Goal: Transaction & Acquisition: Purchase product/service

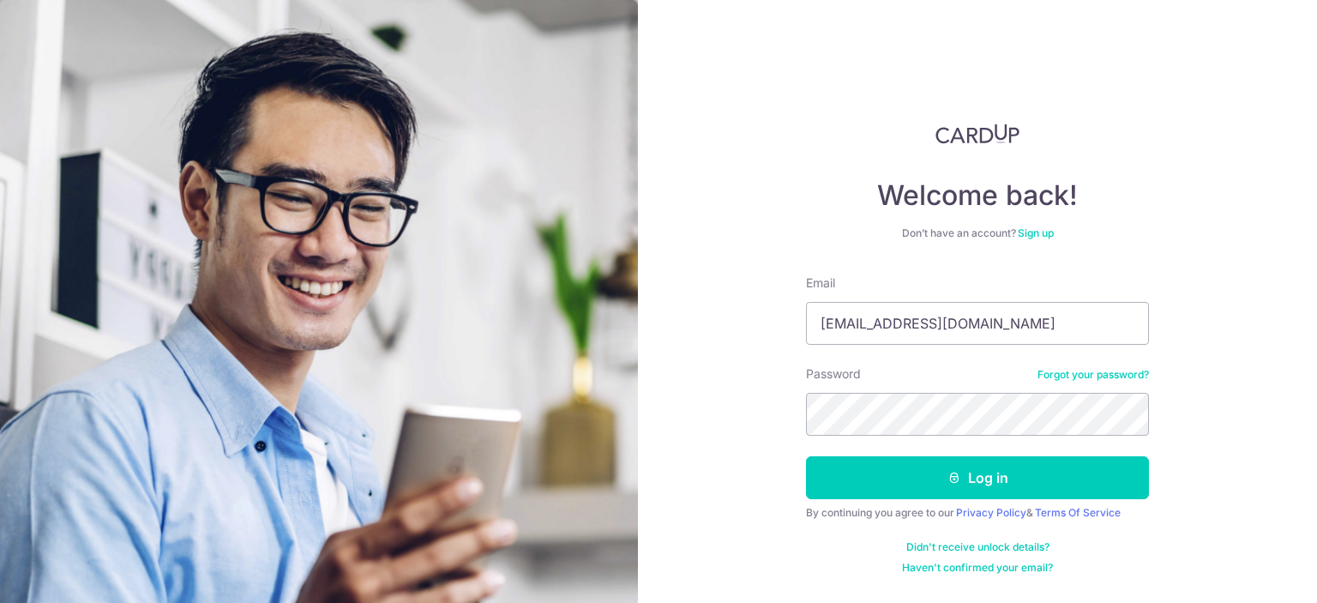
click at [878, 248] on div "Welcome back! Don’t have an account? Sign up Email [EMAIL_ADDRESS][DOMAIN_NAME]…" at bounding box center [977, 348] width 343 height 451
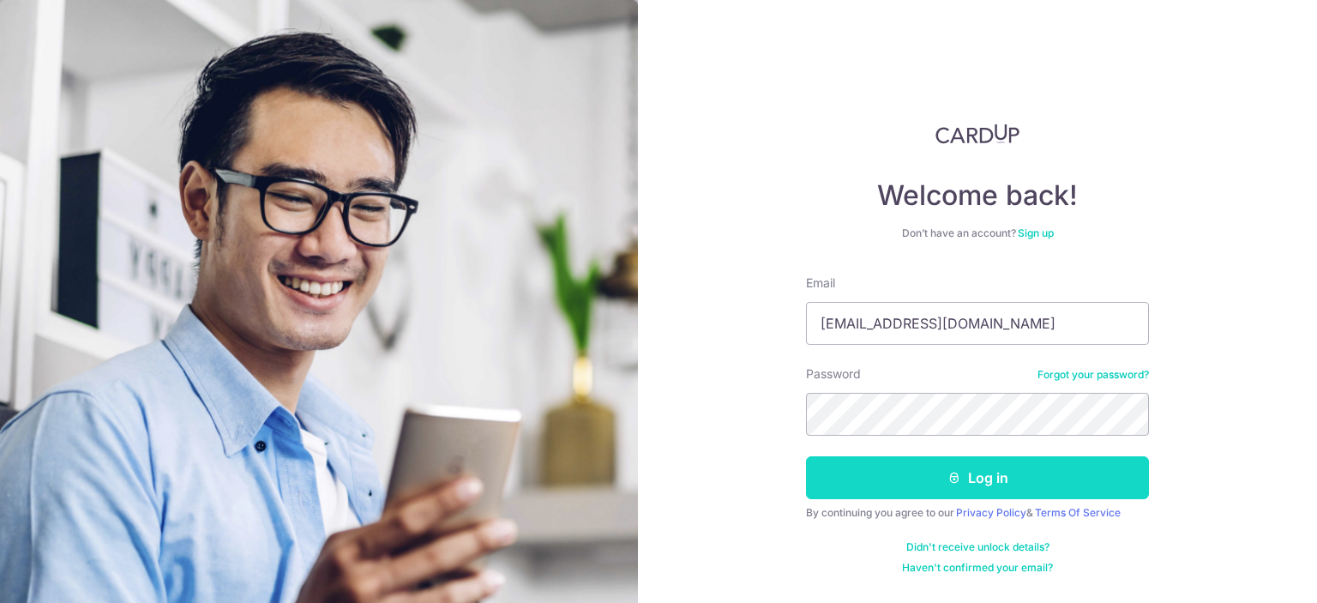
click at [916, 480] on button "Log in" at bounding box center [977, 477] width 343 height 43
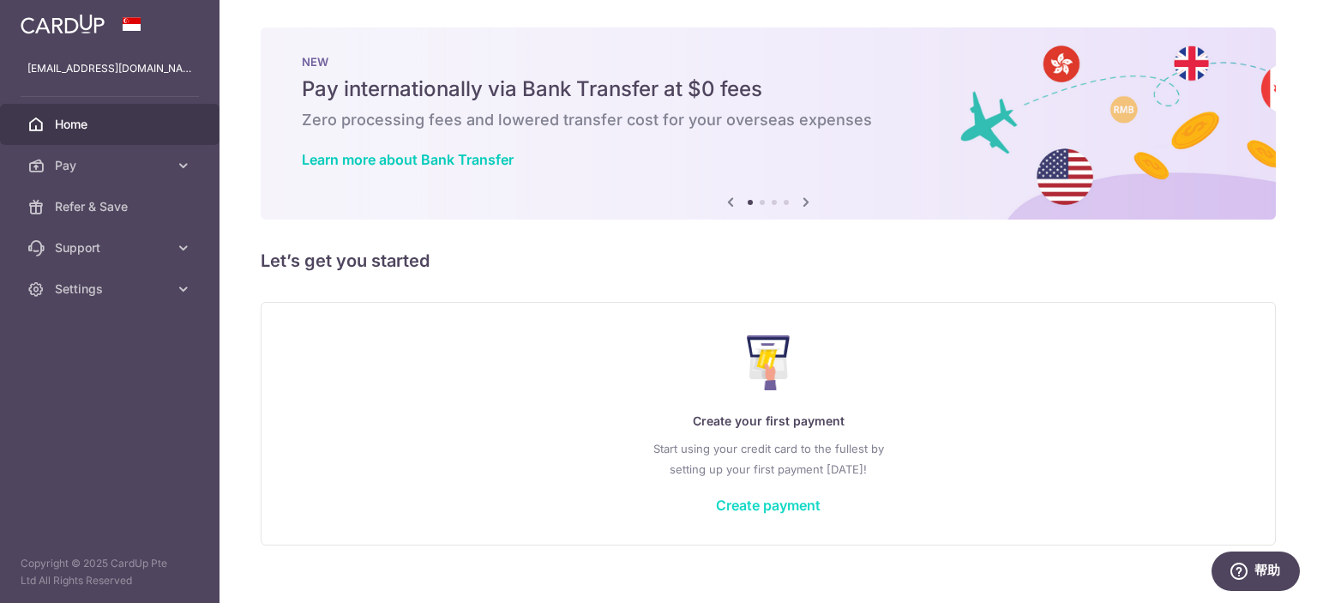
click at [768, 502] on link "Create payment" at bounding box center [768, 504] width 105 height 17
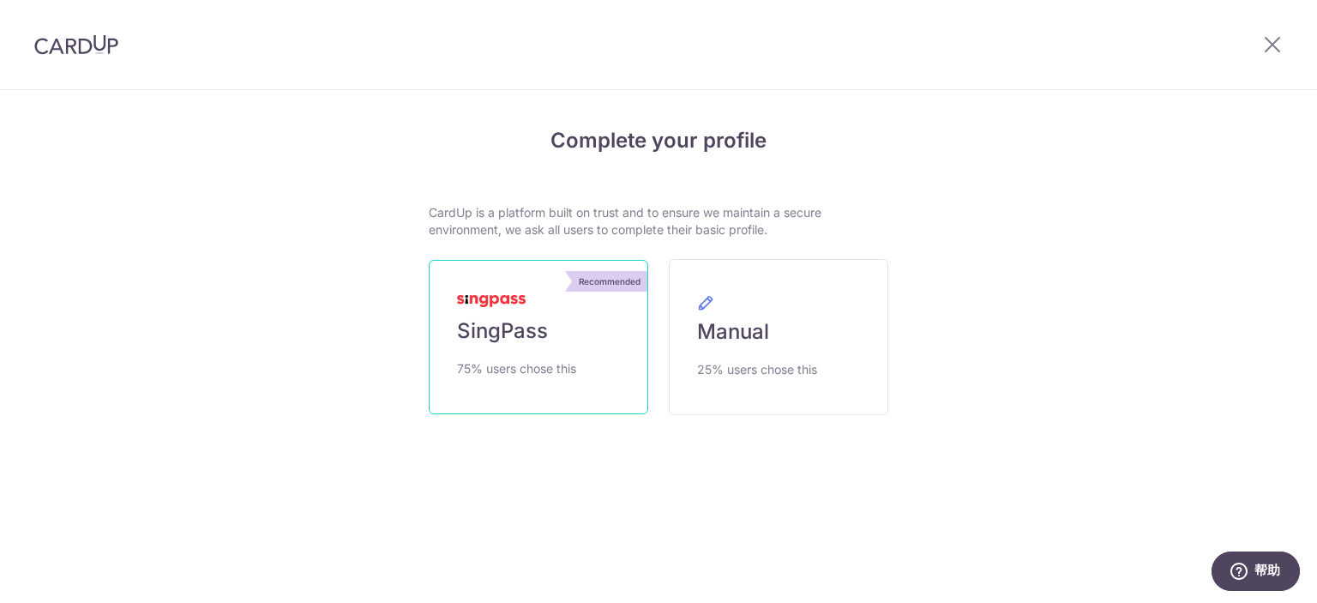
click at [532, 336] on span "SingPass" at bounding box center [502, 330] width 91 height 27
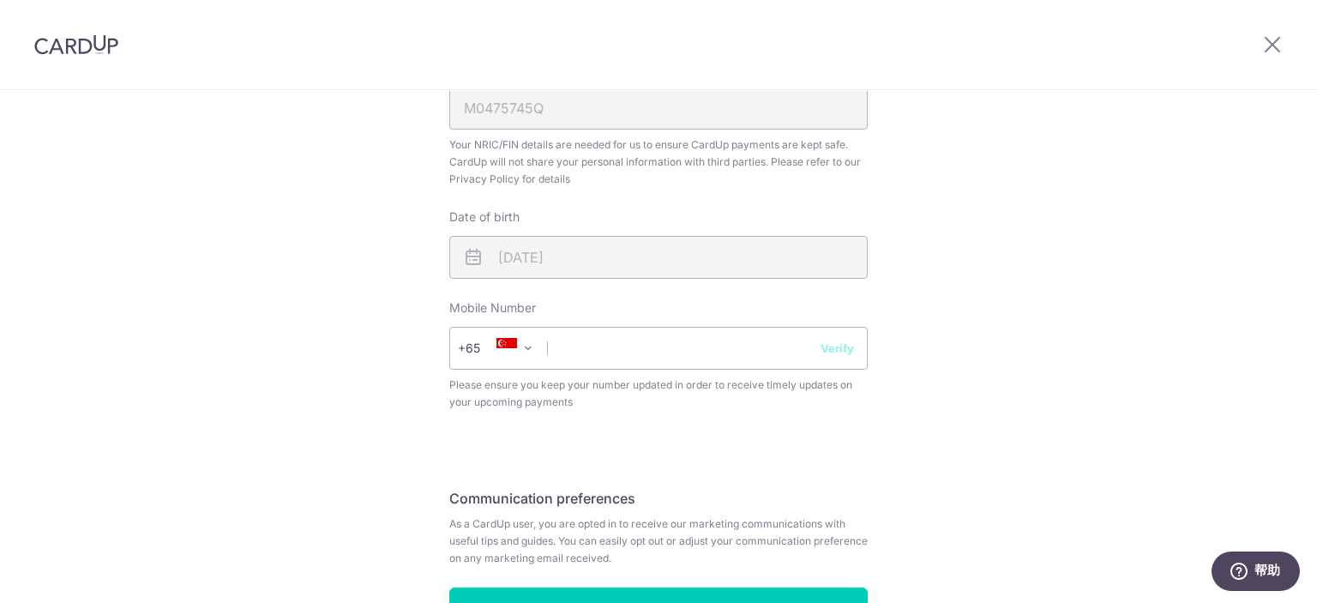
scroll to position [600, 0]
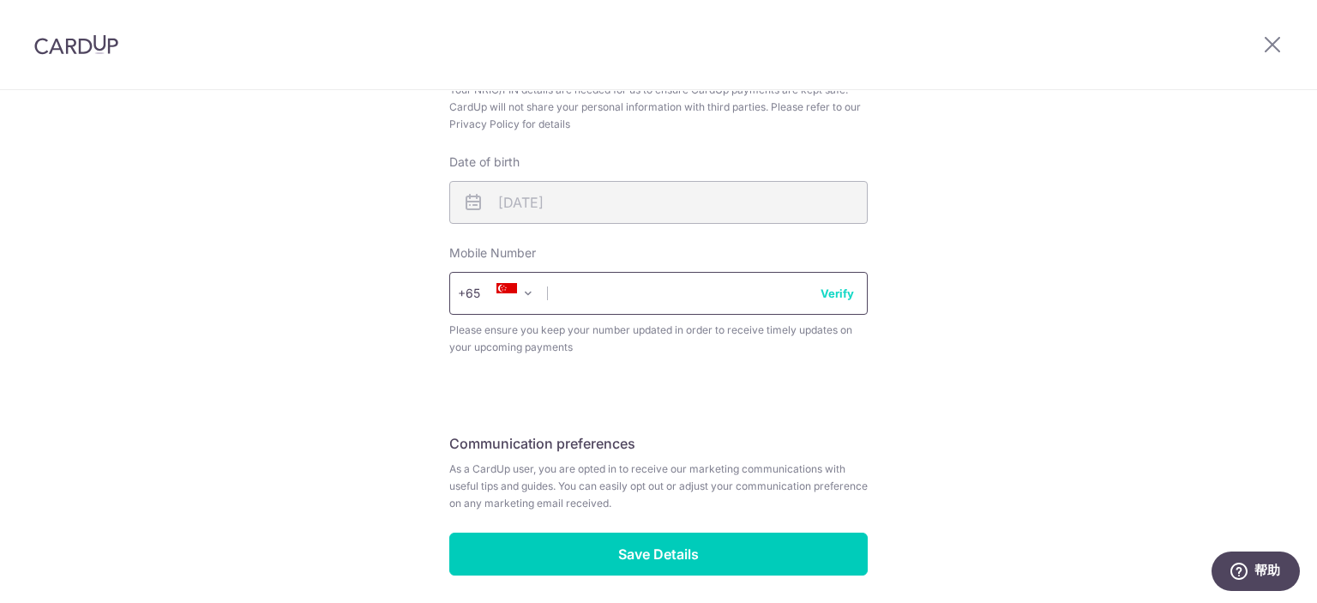
click at [610, 301] on input "text" at bounding box center [658, 293] width 418 height 43
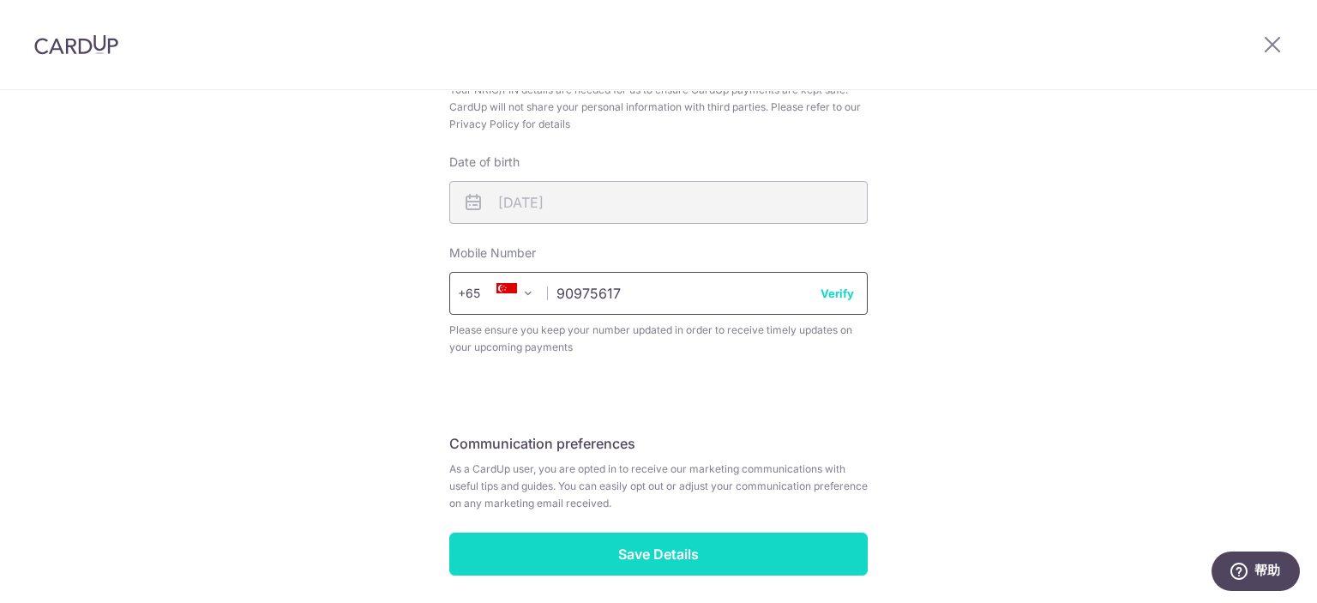
type input "90975617"
click at [686, 553] on input "Save Details" at bounding box center [658, 553] width 418 height 43
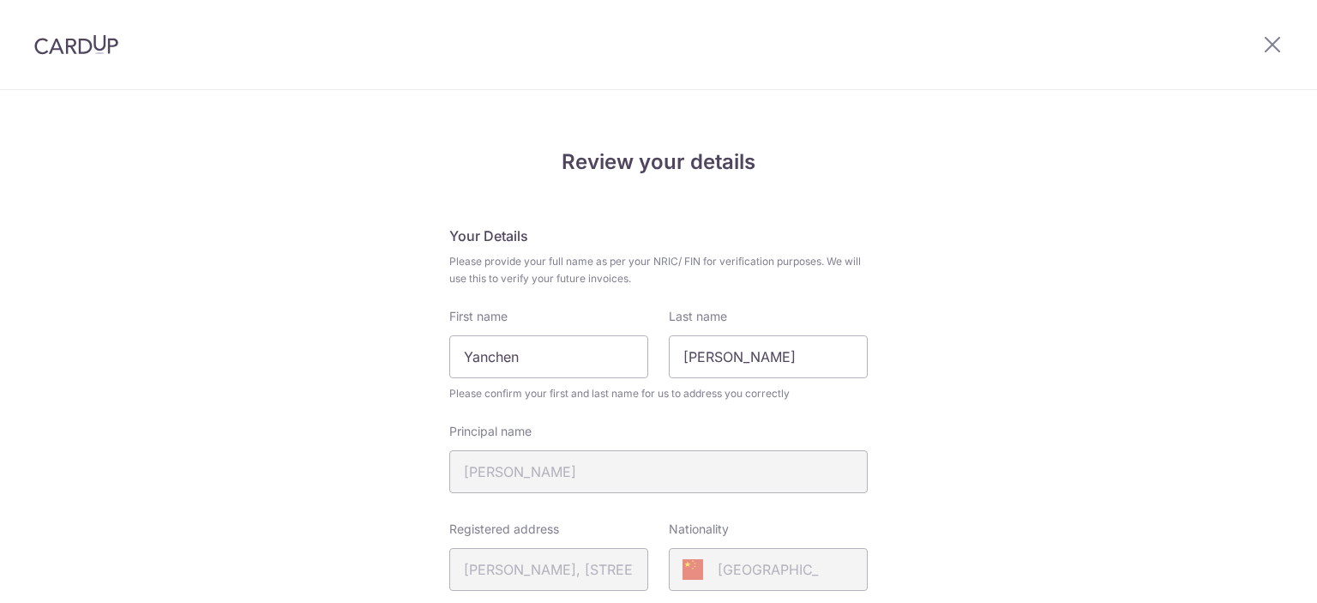
scroll to position [689, 0]
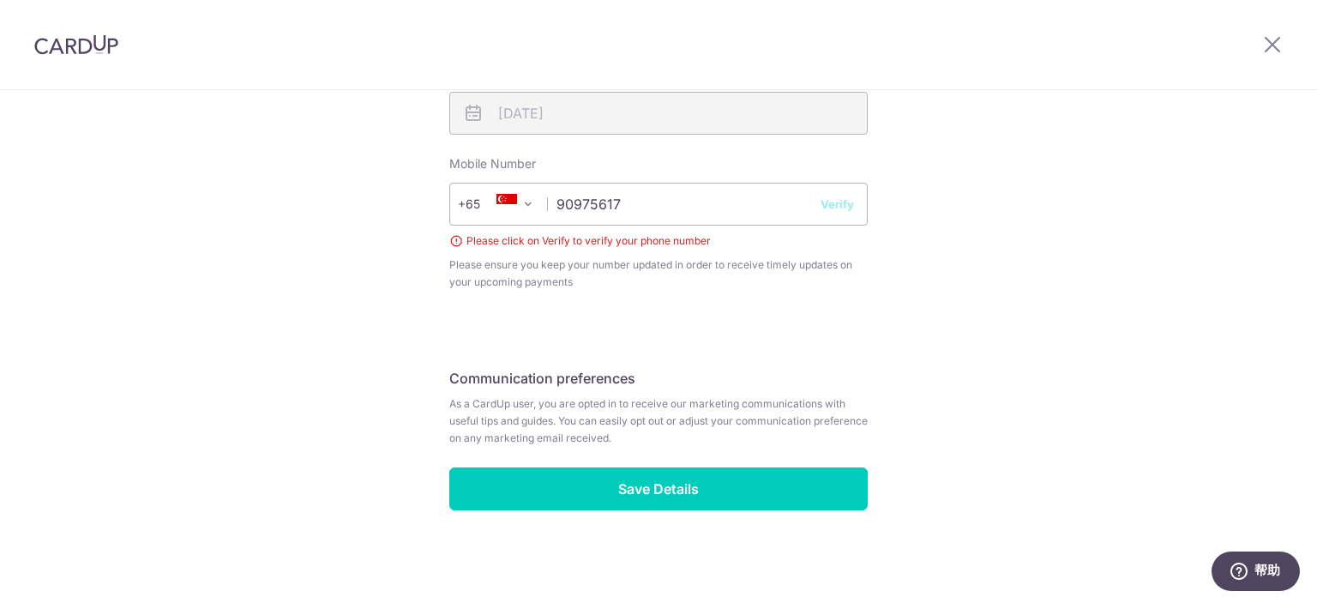
click at [821, 207] on button "Verify" at bounding box center [837, 203] width 33 height 17
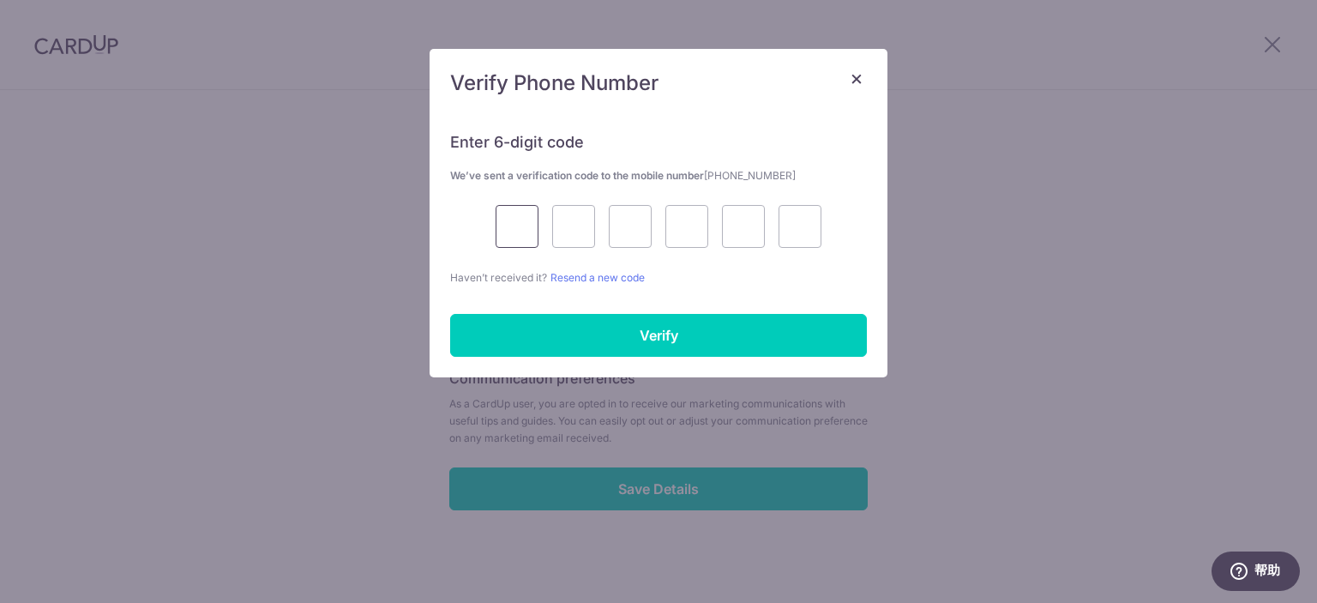
click at [516, 224] on input "text" at bounding box center [517, 226] width 43 height 43
type input "2"
type input "4"
type input "6"
type input "2"
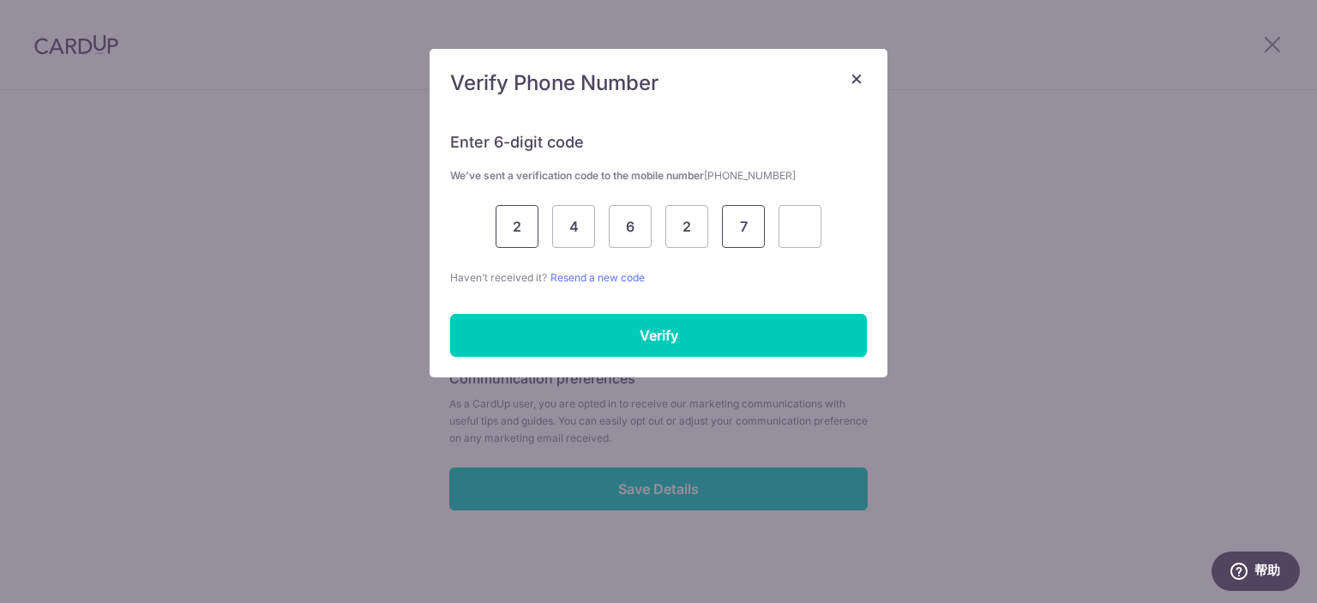
type input "7"
type input "0"
click at [569, 311] on div "Enter 6-digit code We’ve sent a verification code to the mobile number +6590975…" at bounding box center [659, 244] width 458 height 266
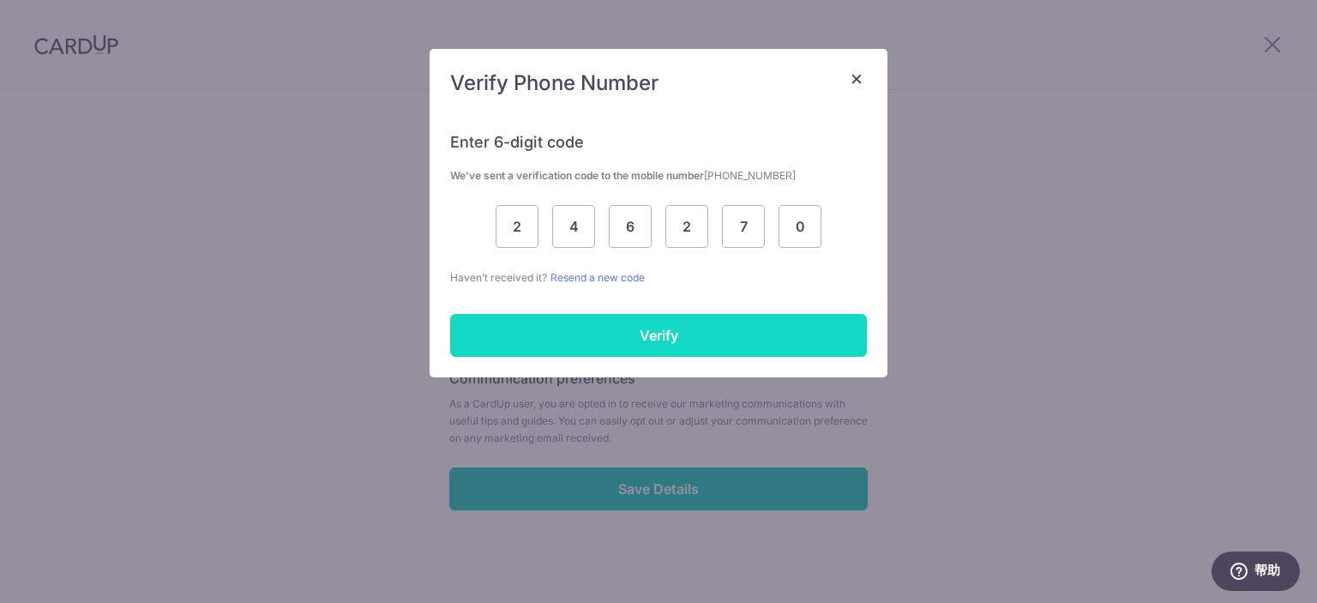
click at [590, 329] on input "Verify" at bounding box center [658, 335] width 417 height 43
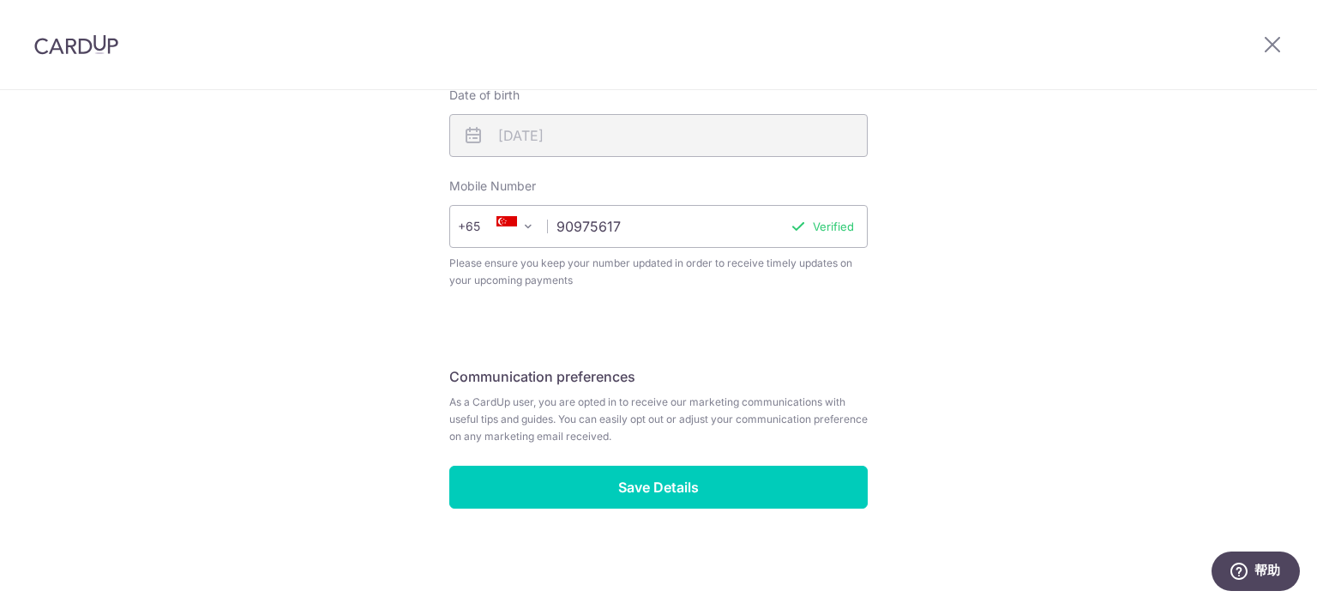
scroll to position [665, 0]
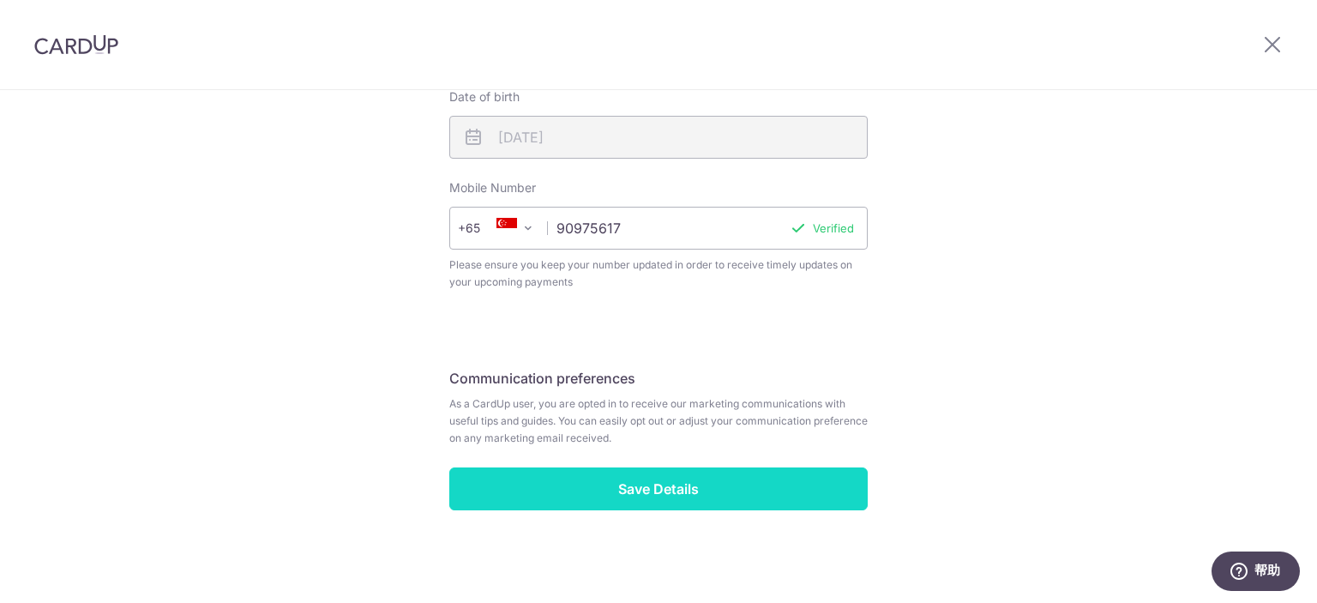
click at [658, 488] on input "Save Details" at bounding box center [658, 488] width 418 height 43
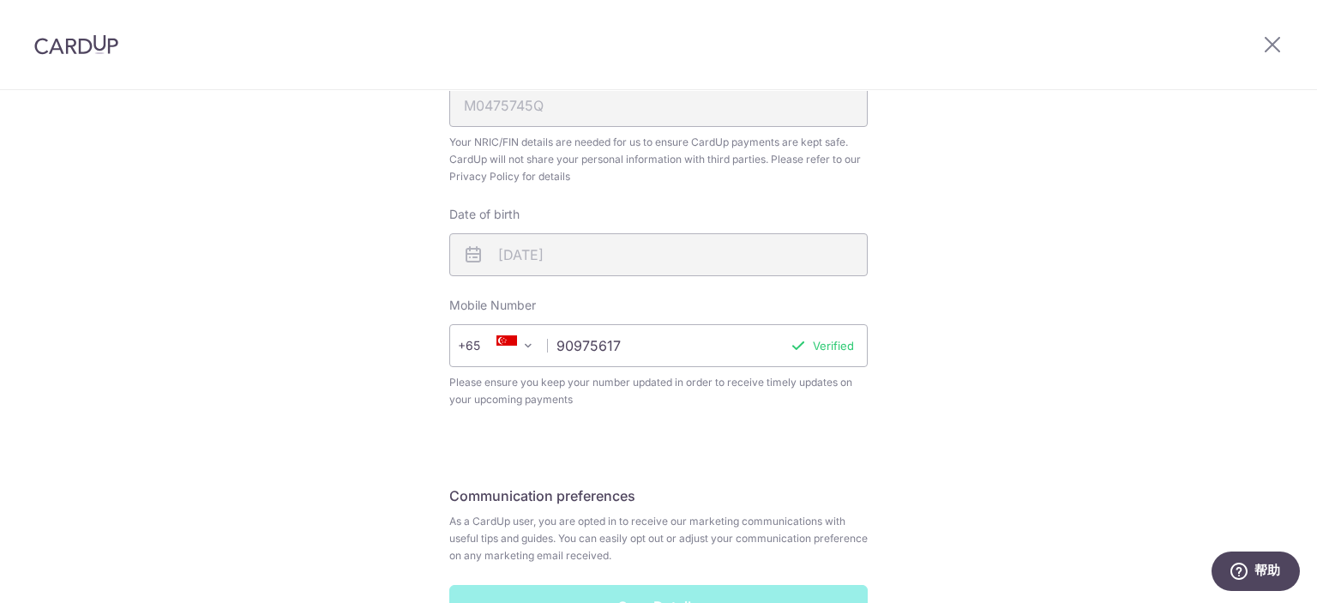
scroll to position [494, 0]
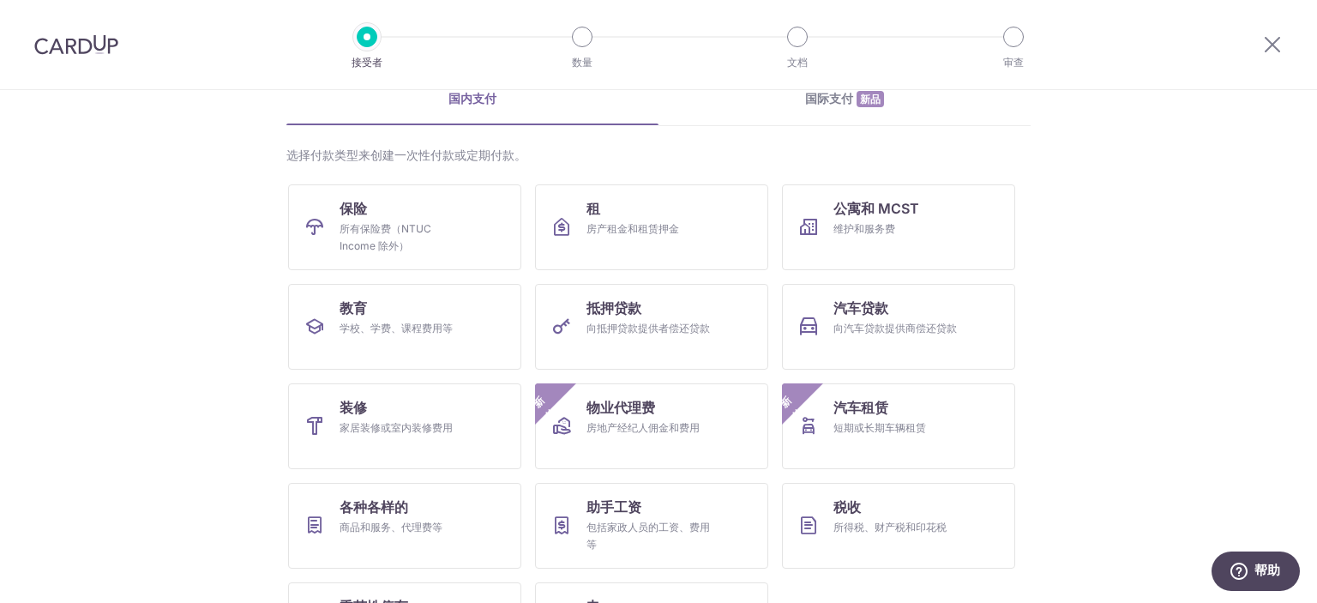
scroll to position [78, 0]
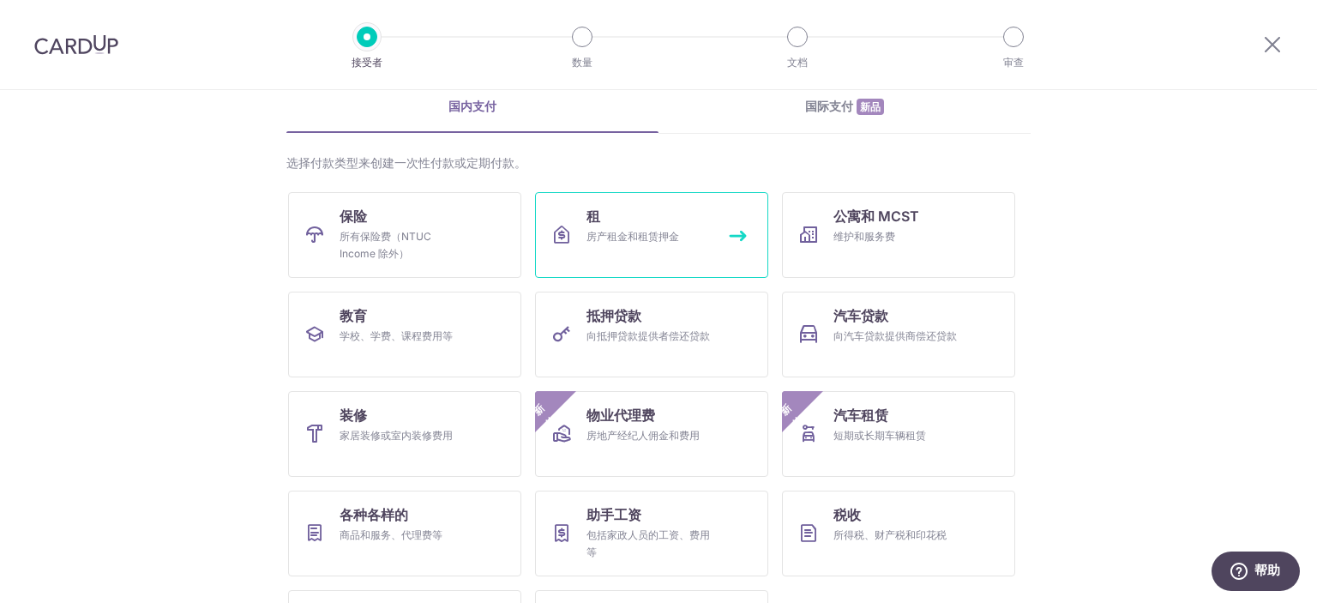
click at [621, 217] on link "租 房产租金和租赁押金" at bounding box center [651, 235] width 233 height 86
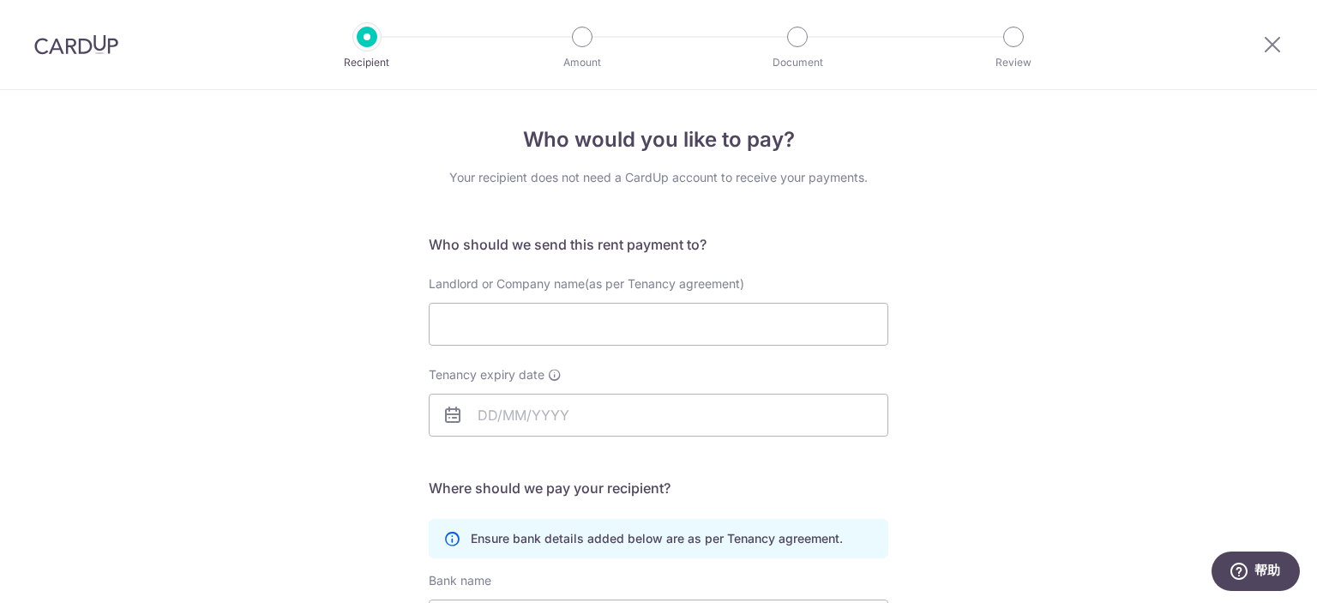
click at [1049, 278] on div "Who would you like to pay? Your recipient does not need a CardUp account to rec…" at bounding box center [658, 498] width 1317 height 816
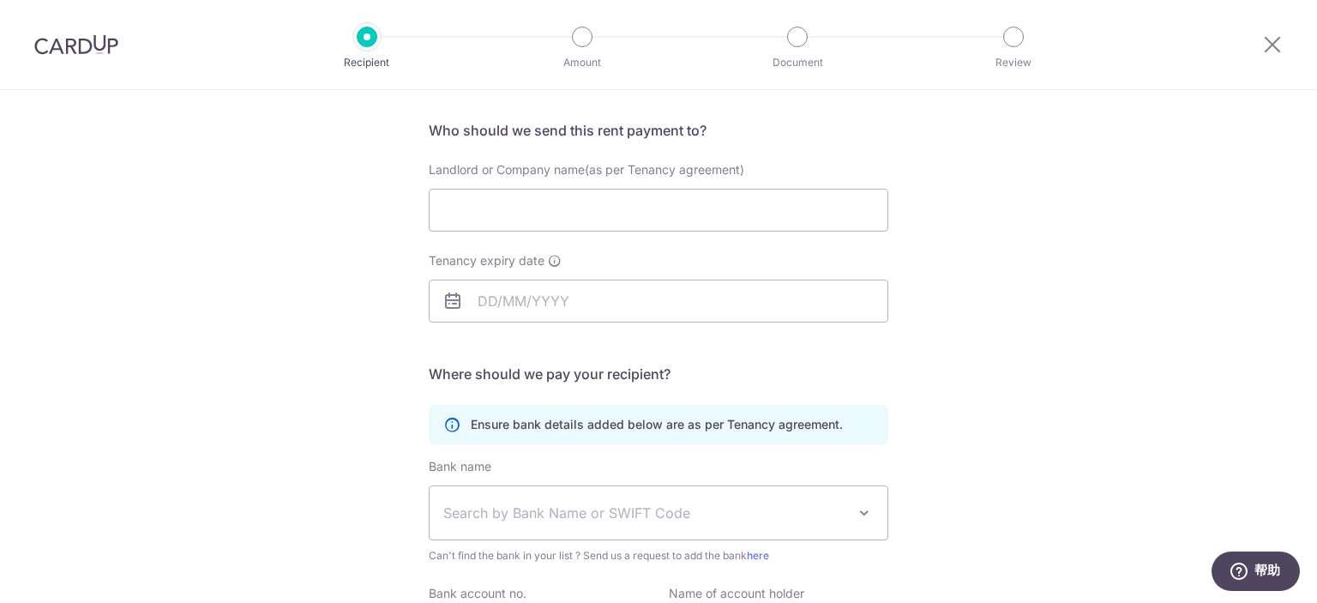
scroll to position [171, 0]
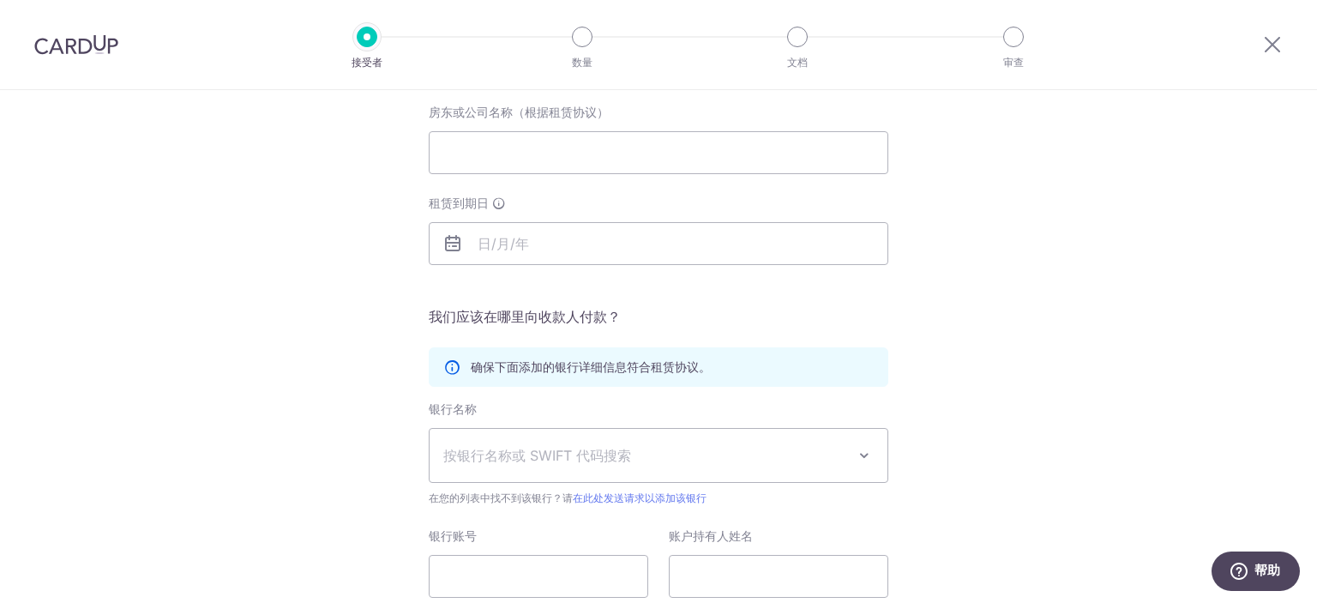
click at [1052, 310] on div "您想付款给谁？ 您的收款人不需要 CardUp 帐户即可接收您的付款。 我们应该将这笔租金寄给谁？ 房东或公司名称（根据租赁协议） 租赁到期日 翻译缺失：en…" at bounding box center [658, 327] width 1317 height 816
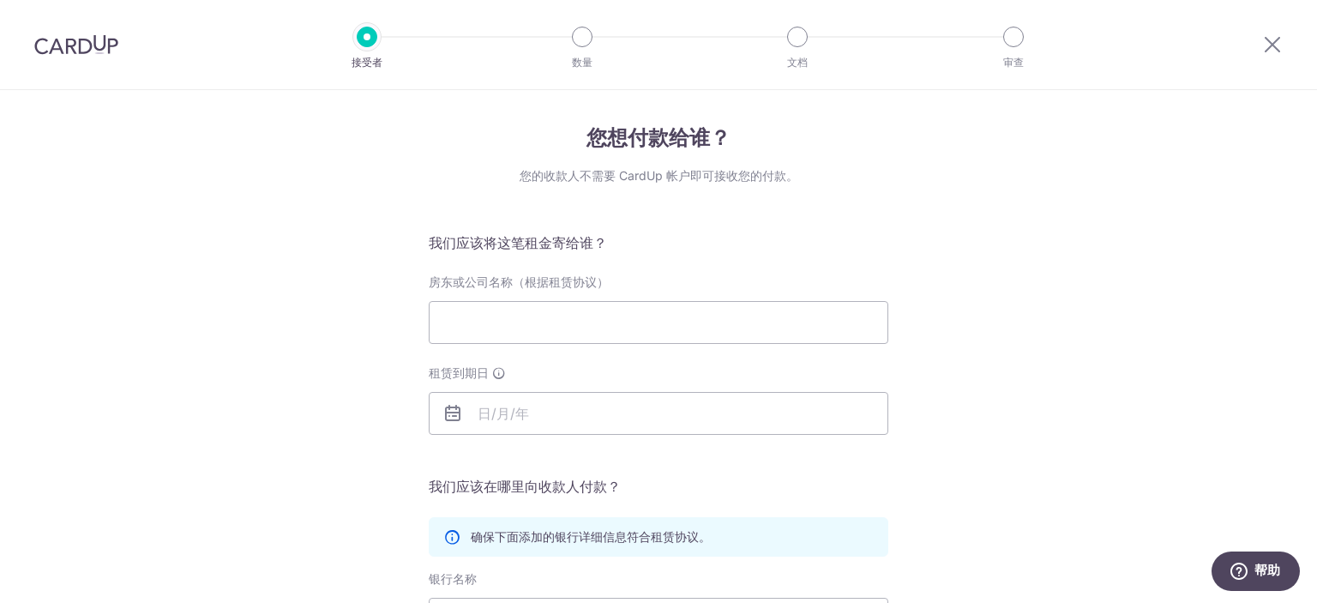
scroll to position [0, 0]
drag, startPoint x: 520, startPoint y: 175, endPoint x: 833, endPoint y: 173, distance: 313.8
click at [833, 173] on div "您的收款人不需要 CardUp 帐户即可接收您的付款。" at bounding box center [659, 177] width 460 height 17
click at [726, 180] on font "您的收款人不需要 CardUp 帐户即可接收您的付款。" at bounding box center [659, 177] width 279 height 15
drag, startPoint x: 513, startPoint y: 177, endPoint x: 768, endPoint y: 176, distance: 255.5
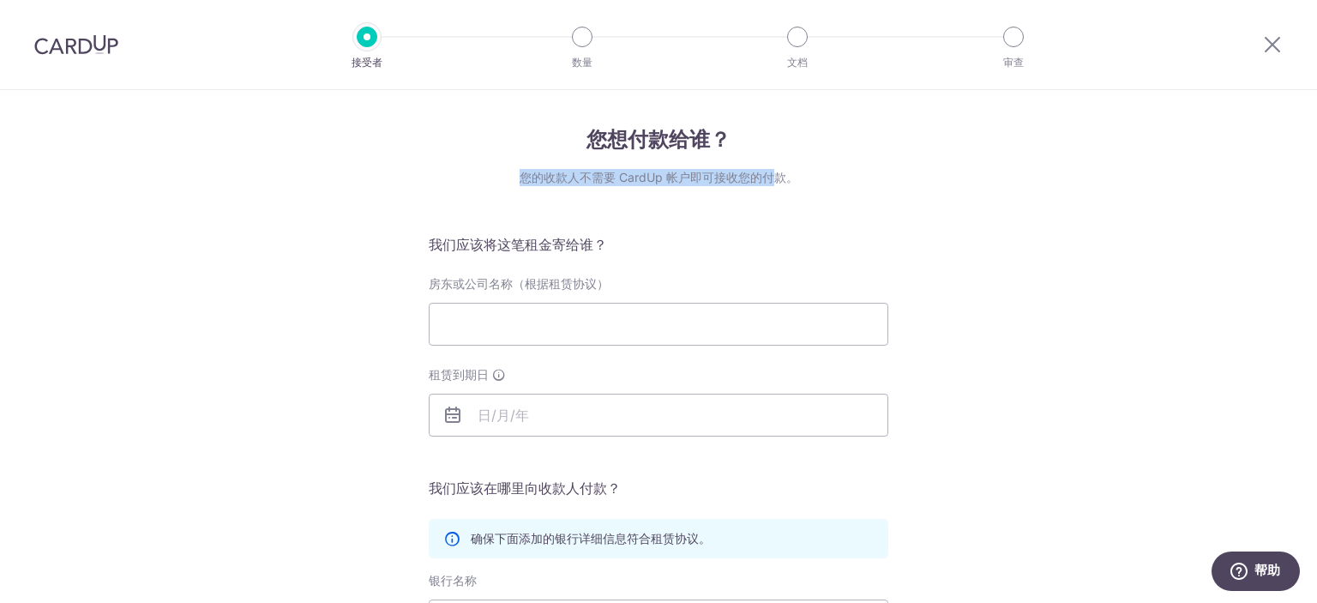
click at [768, 176] on div "您的收款人不需要 CardUp 帐户即可接收您的付款。" at bounding box center [659, 177] width 460 height 17
click at [665, 185] on div "您的收款人不需要 CardUp 帐户即可接收您的付款。" at bounding box center [659, 177] width 460 height 17
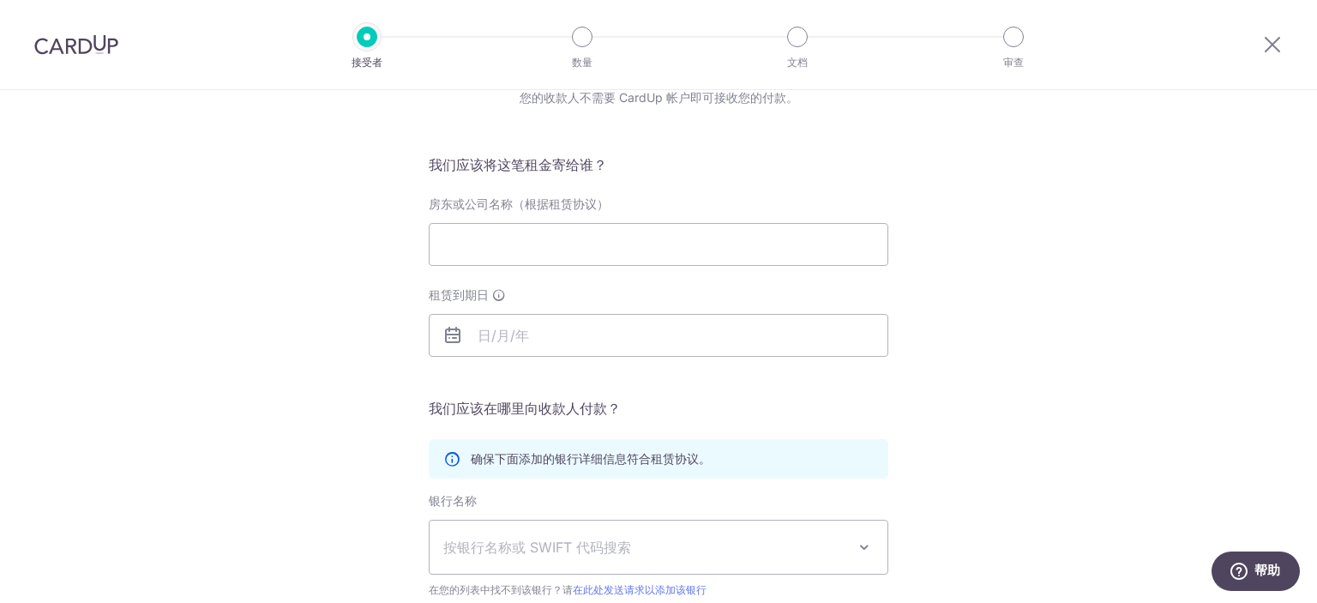
scroll to position [86, 0]
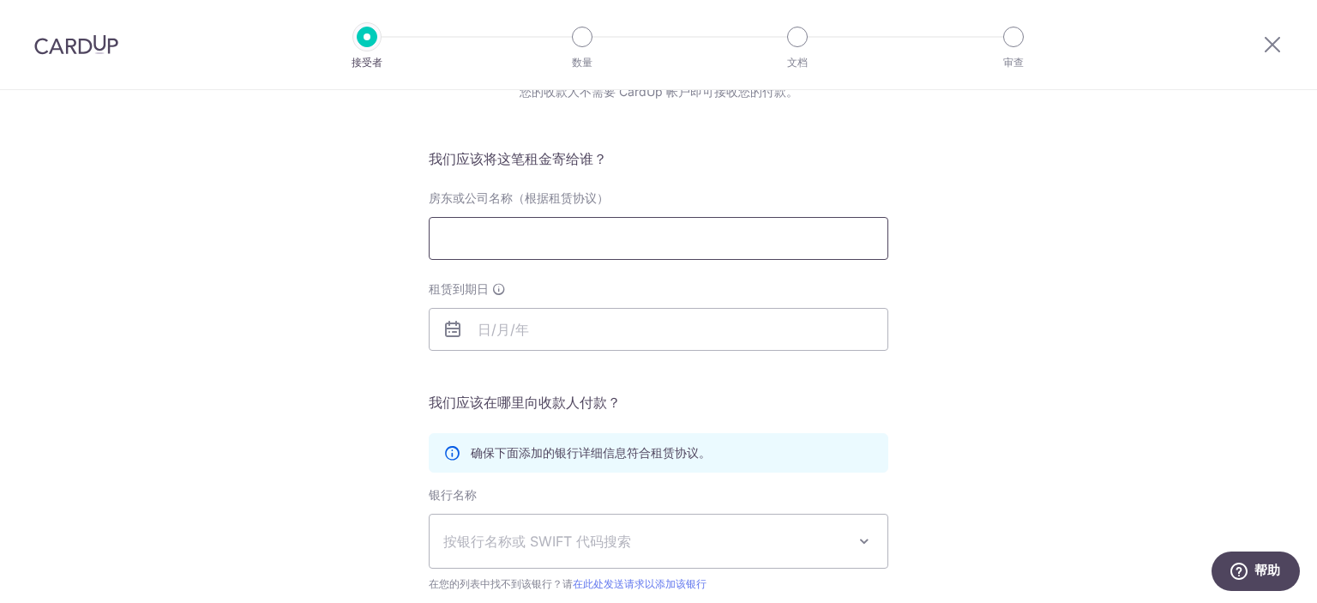
click at [599, 237] on input "房东或公司名称（根据租赁协议）" at bounding box center [659, 238] width 460 height 43
click at [645, 234] on input "房东或公司名称（根据租赁协议）" at bounding box center [659, 238] width 460 height 43
click at [652, 232] on input "房东或公司名称（根据租赁协议）" at bounding box center [659, 238] width 460 height 43
click at [654, 236] on input "房东或公司名称（根据租赁协议）" at bounding box center [659, 238] width 460 height 43
click at [633, 323] on input "租赁到期日" at bounding box center [659, 329] width 460 height 43
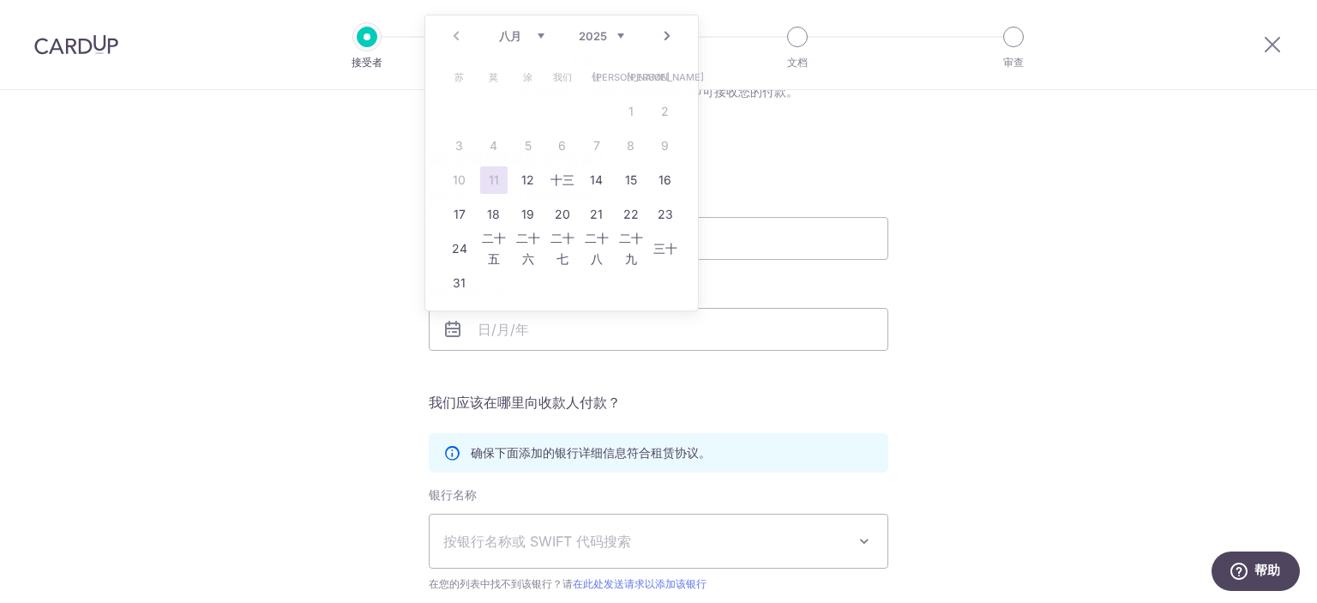
click at [1046, 325] on div "您想付款给谁？ 您的收款人不需要 CardUp 帐户即可接收您的付款。 我们应该将这笔租金寄给谁？ 房东或公司名称（根据租赁协议） 租赁到期日 翻译缺失：en…" at bounding box center [658, 412] width 1317 height 816
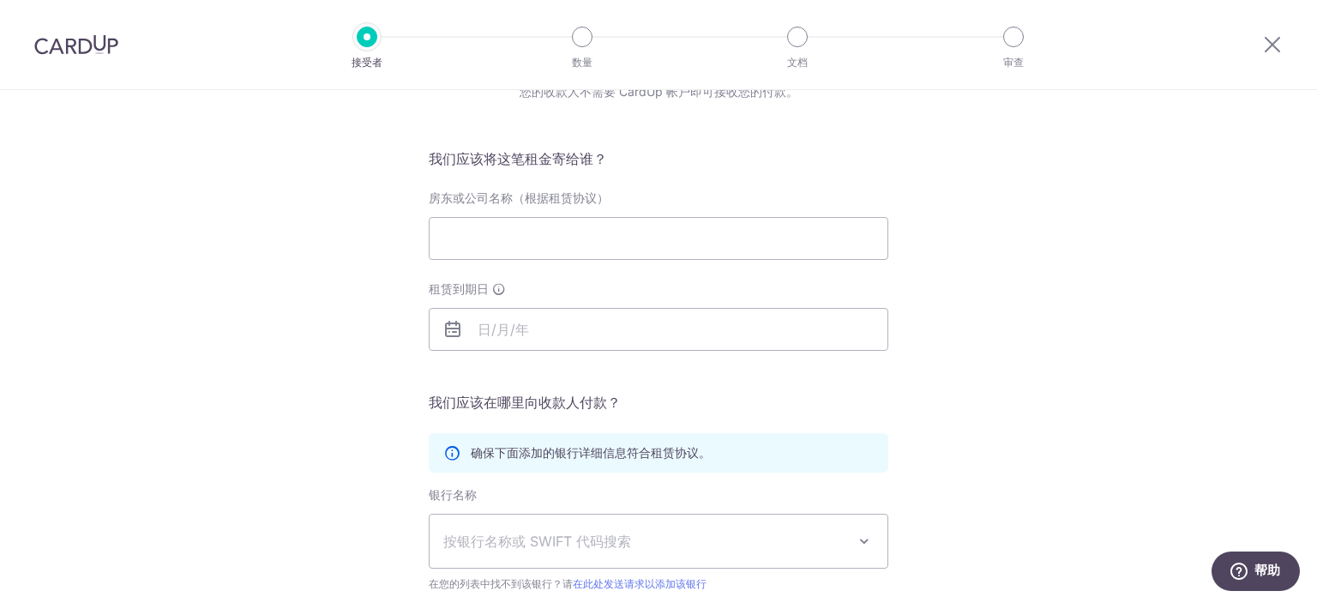
click at [1116, 328] on div "您想付款给谁？ 您的收款人不需要 CardUp 帐户即可接收您的付款。 我们应该将这笔租金寄给谁？ 房东或公司名称（根据租赁协议） 租赁到期日 翻译缺失：en…" at bounding box center [658, 412] width 1317 height 816
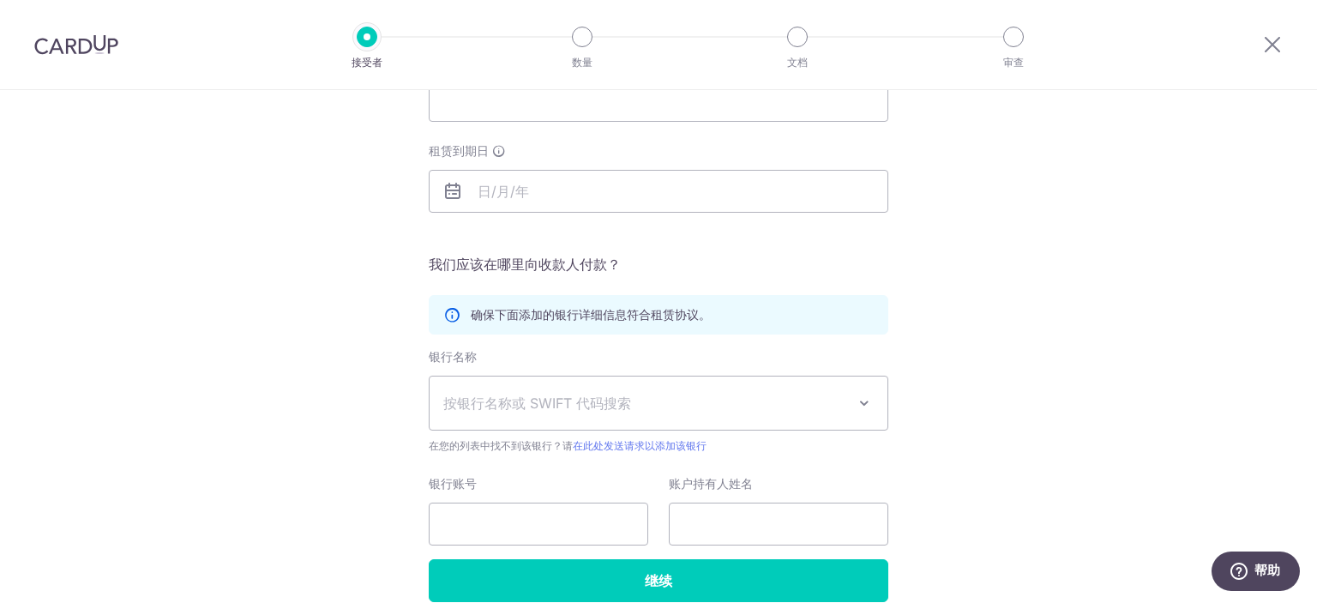
scroll to position [0, 0]
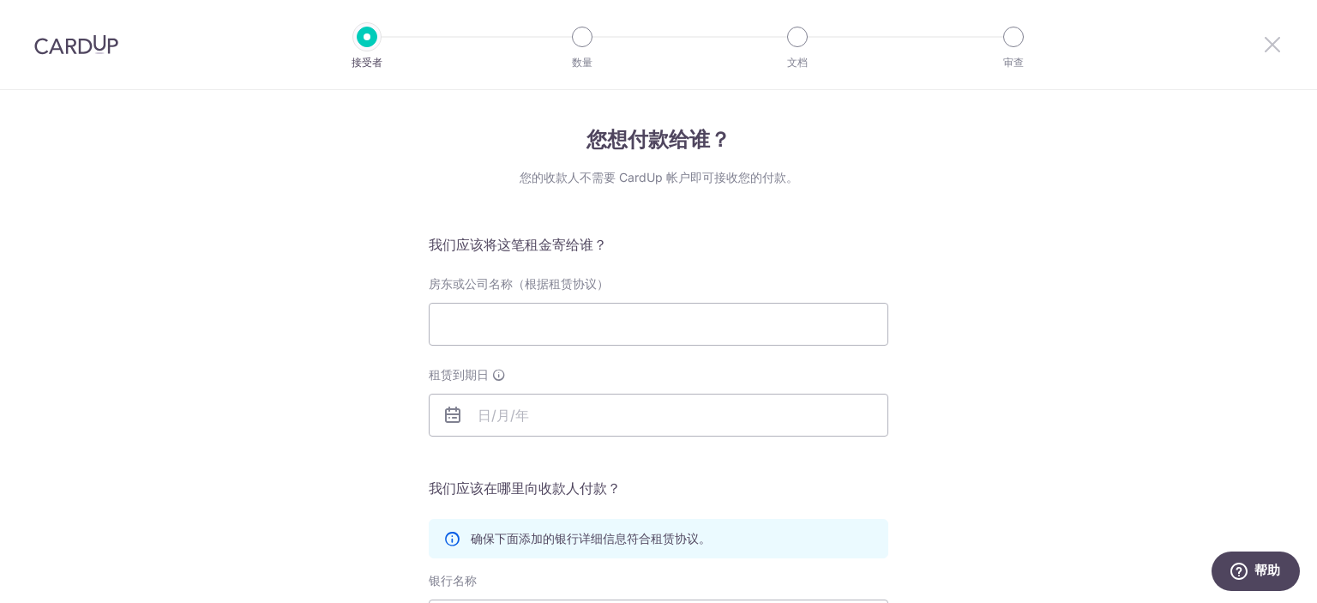
click at [1270, 48] on icon at bounding box center [1272, 43] width 21 height 21
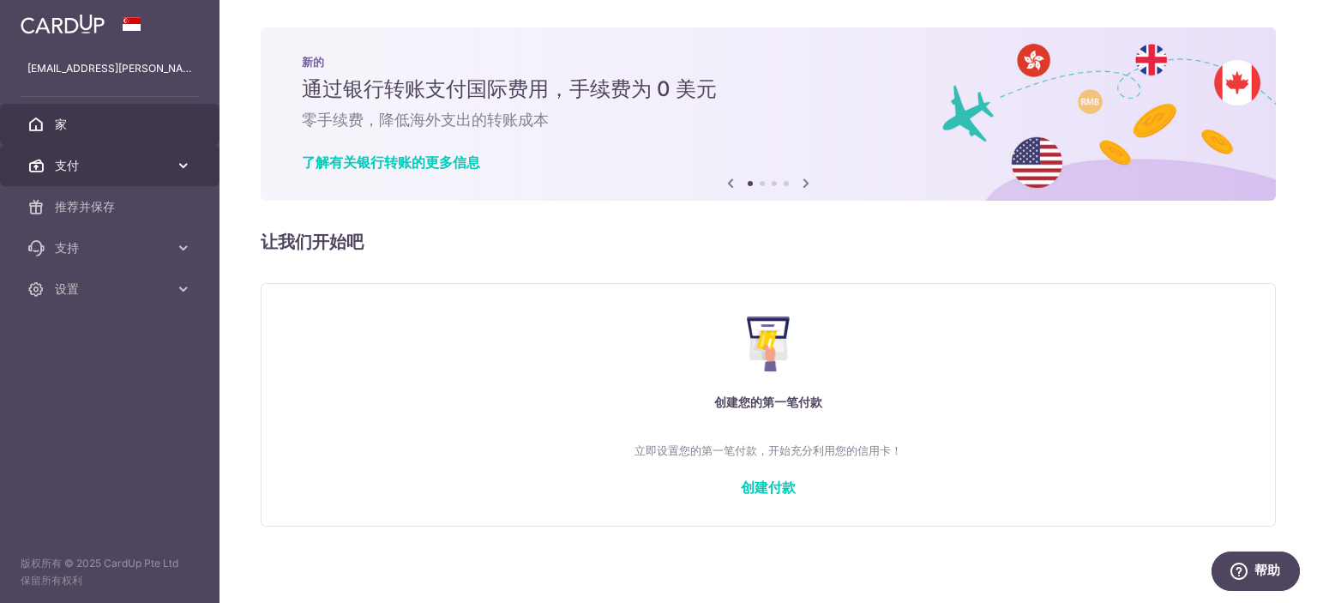
click at [129, 167] on span "支付" at bounding box center [111, 165] width 113 height 17
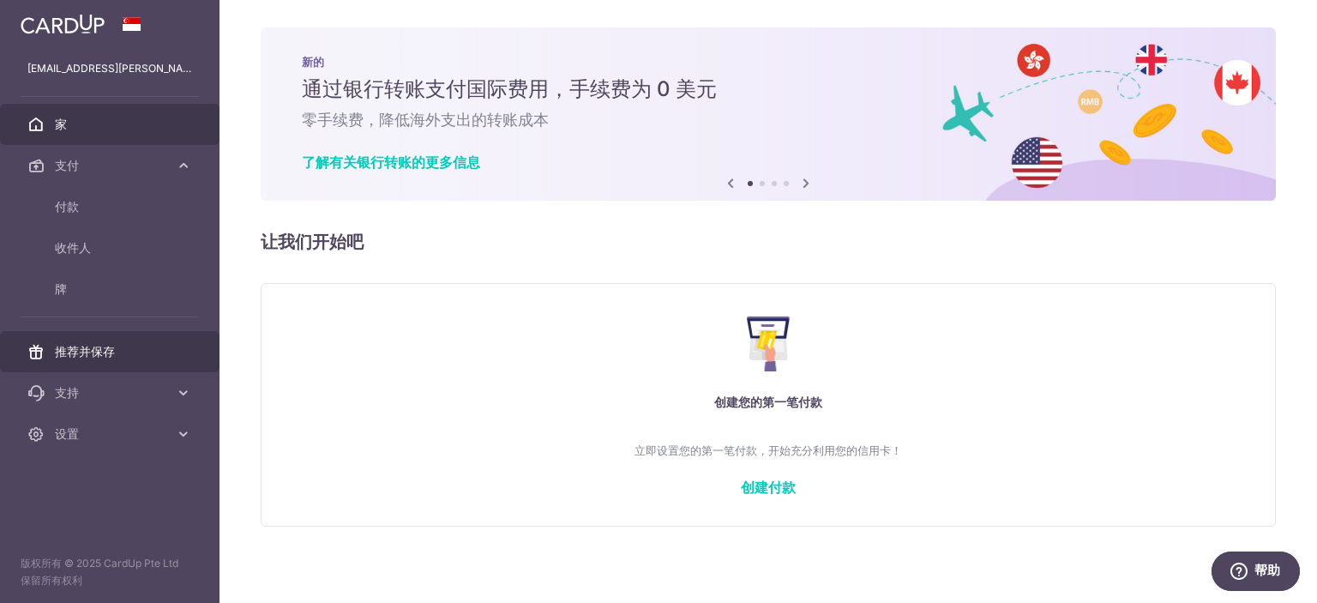
click at [103, 356] on font "推荐并保存" at bounding box center [85, 351] width 60 height 15
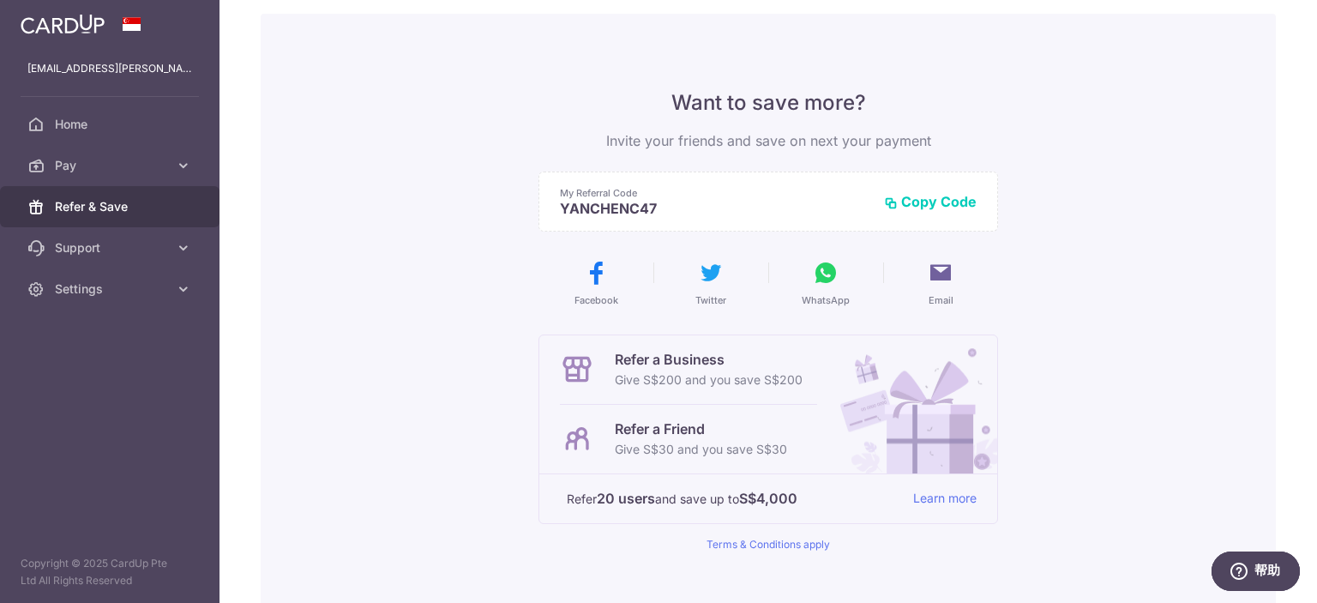
scroll to position [86, 0]
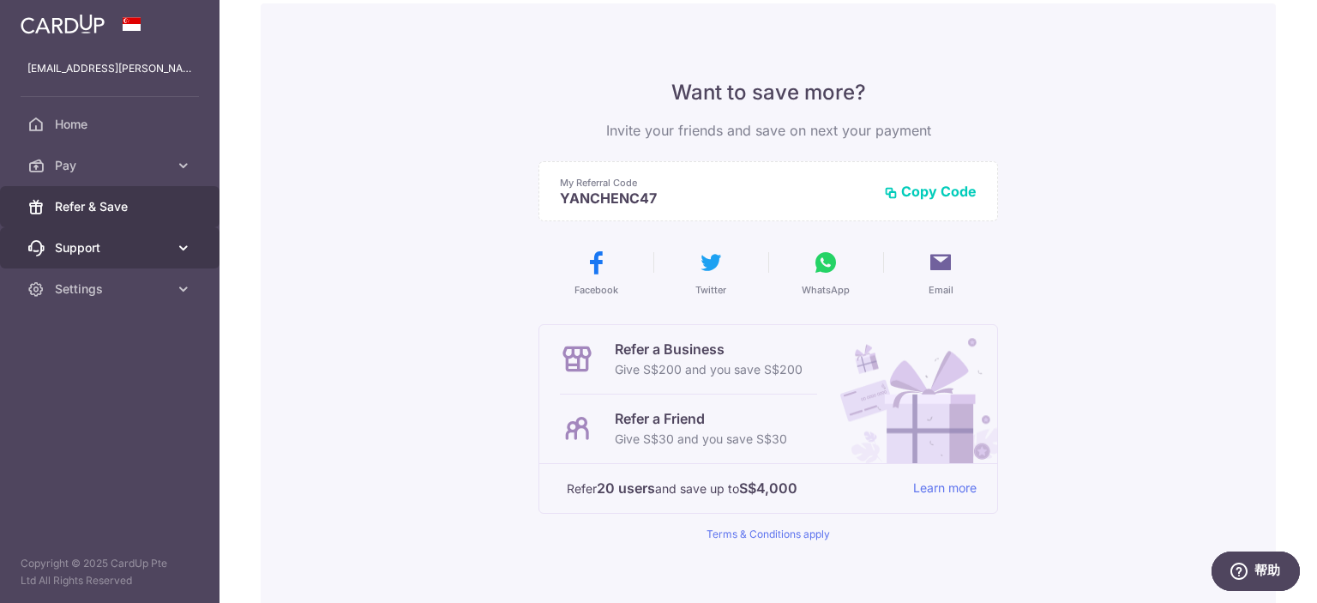
click at [141, 256] on link "Support" at bounding box center [109, 247] width 219 height 41
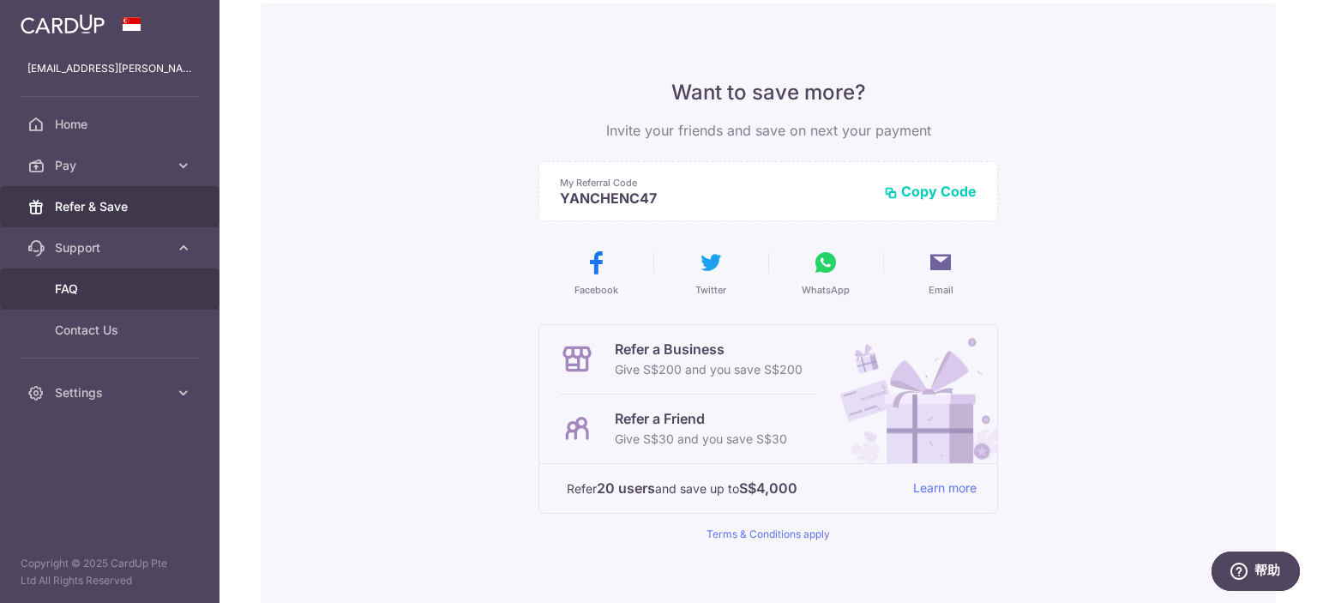
click at [133, 298] on link "FAQ" at bounding box center [109, 288] width 219 height 41
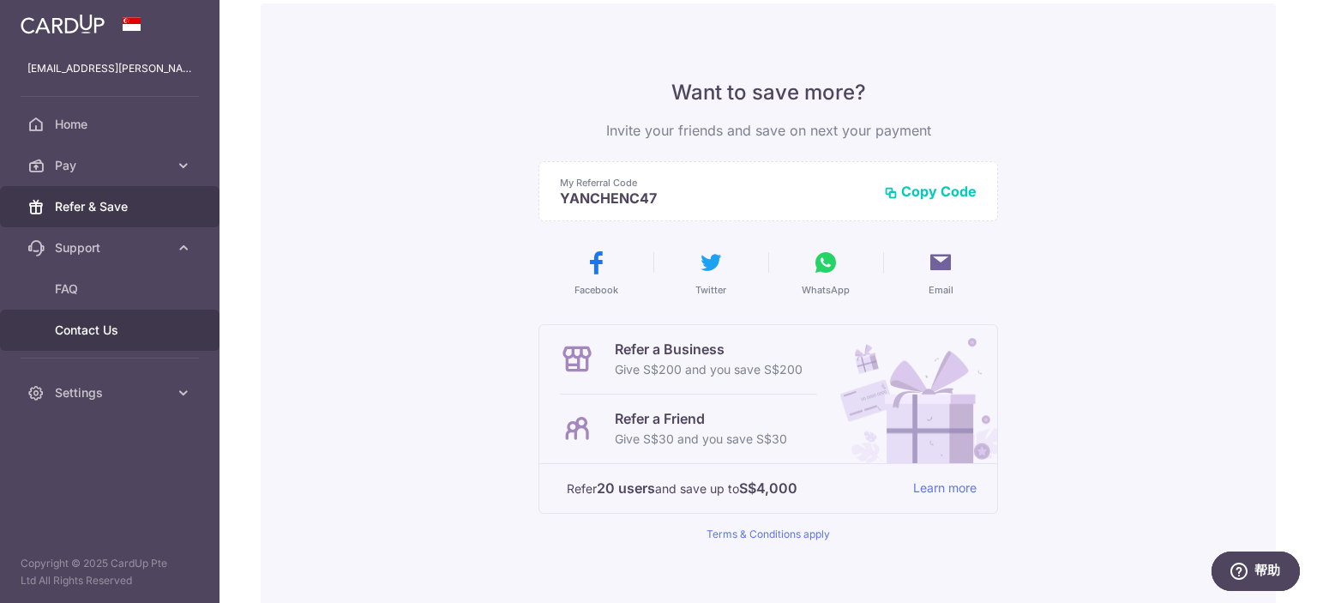
click at [90, 332] on span "Contact Us" at bounding box center [111, 330] width 113 height 17
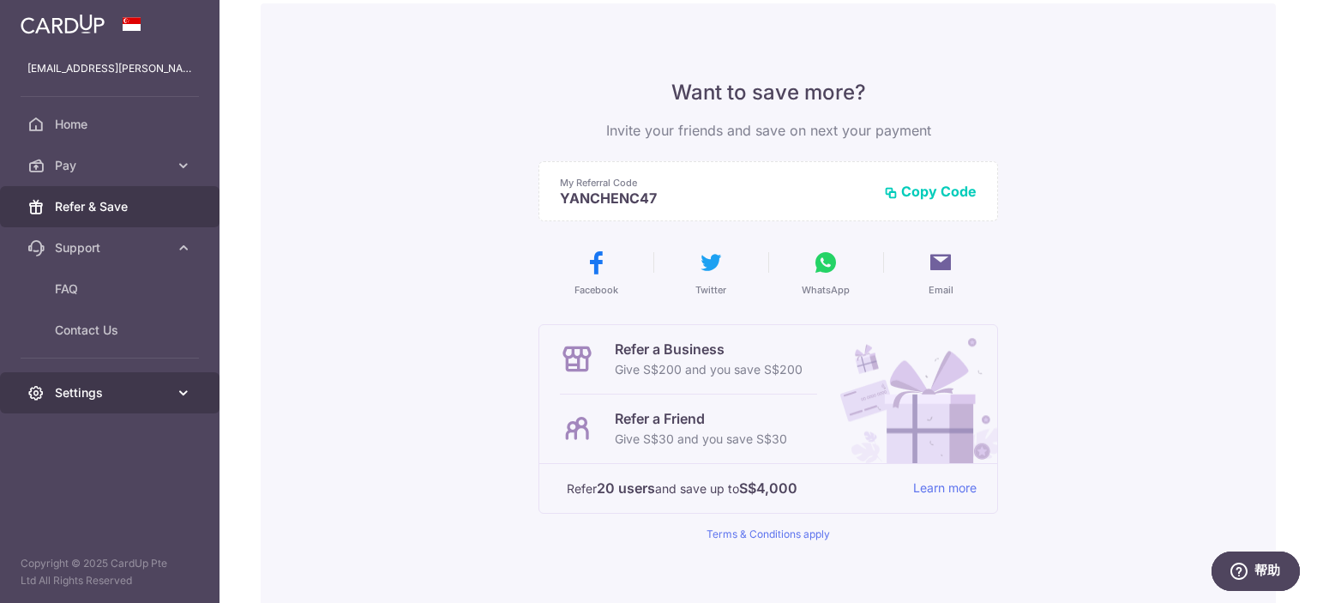
click at [104, 390] on span "Settings" at bounding box center [111, 392] width 113 height 17
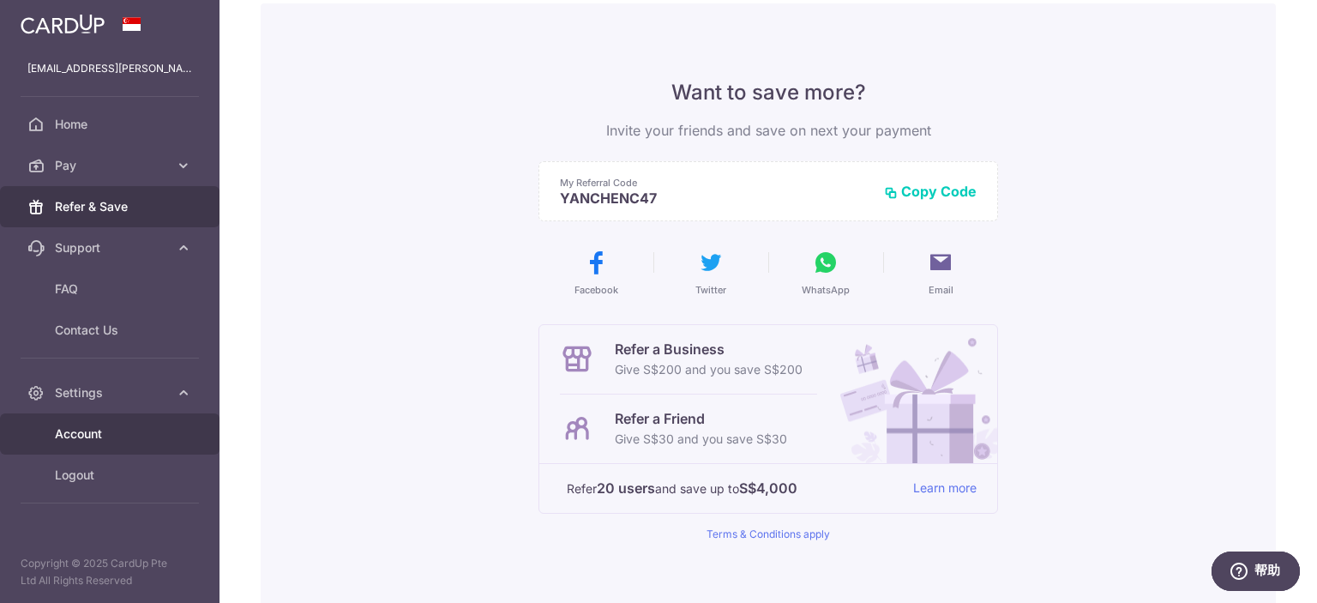
click at [95, 437] on span "Account" at bounding box center [111, 433] width 113 height 17
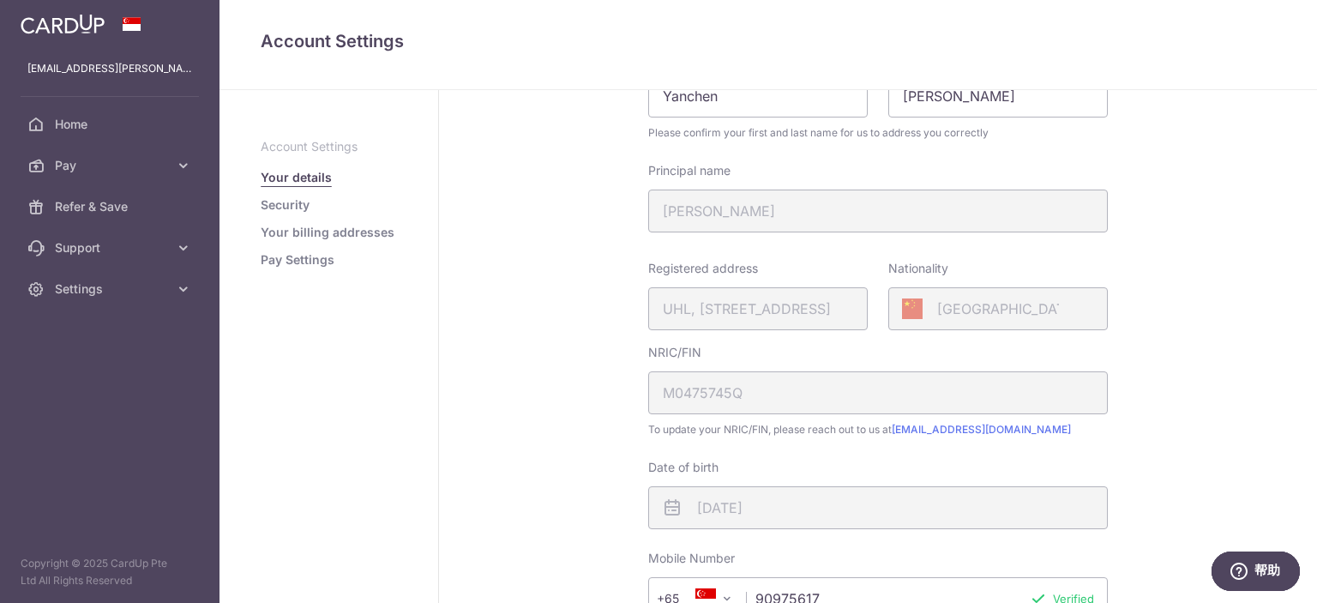
scroll to position [171, 0]
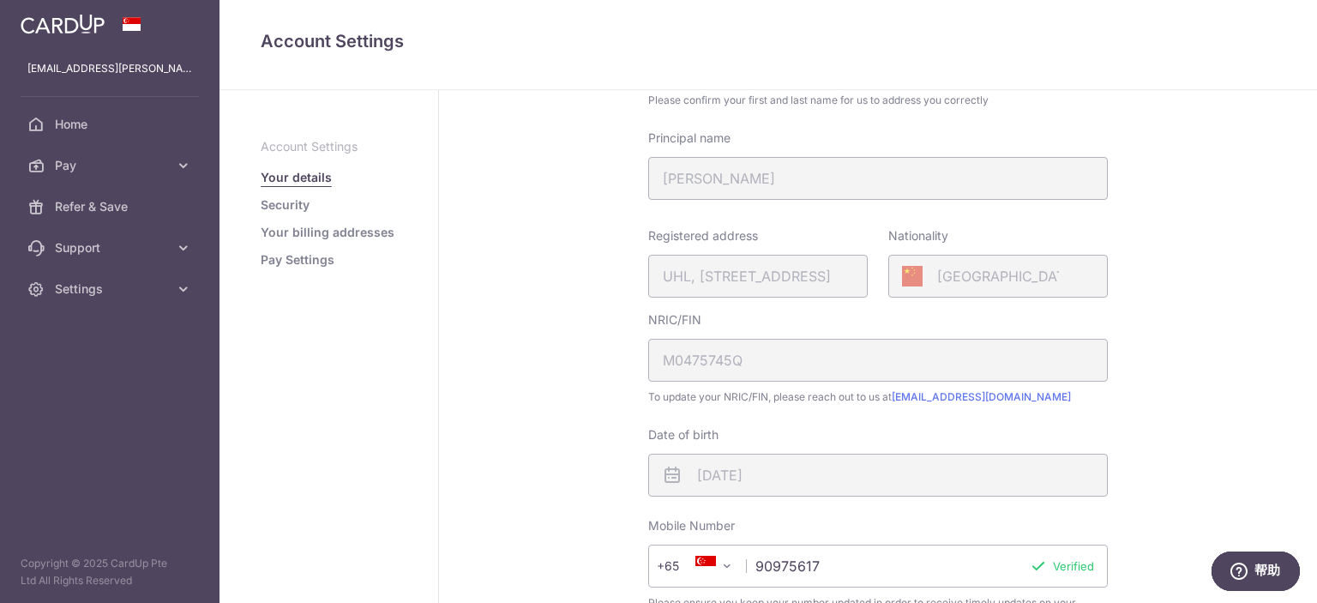
click at [304, 253] on link "Pay Settings" at bounding box center [298, 259] width 74 height 17
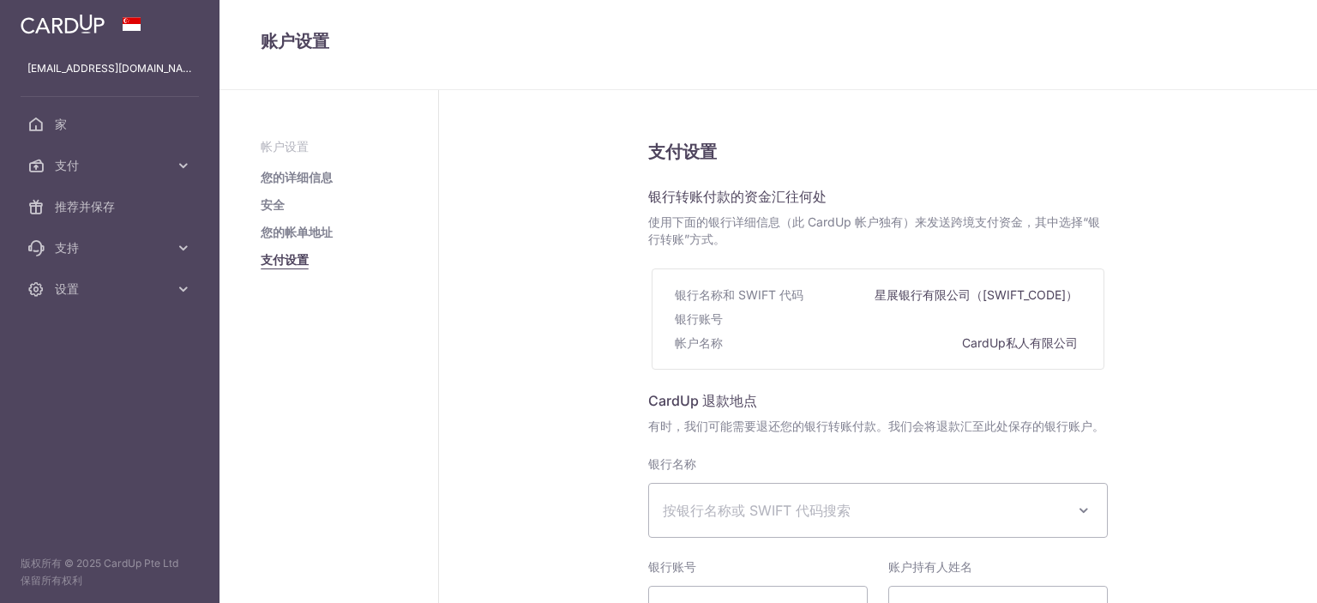
select select
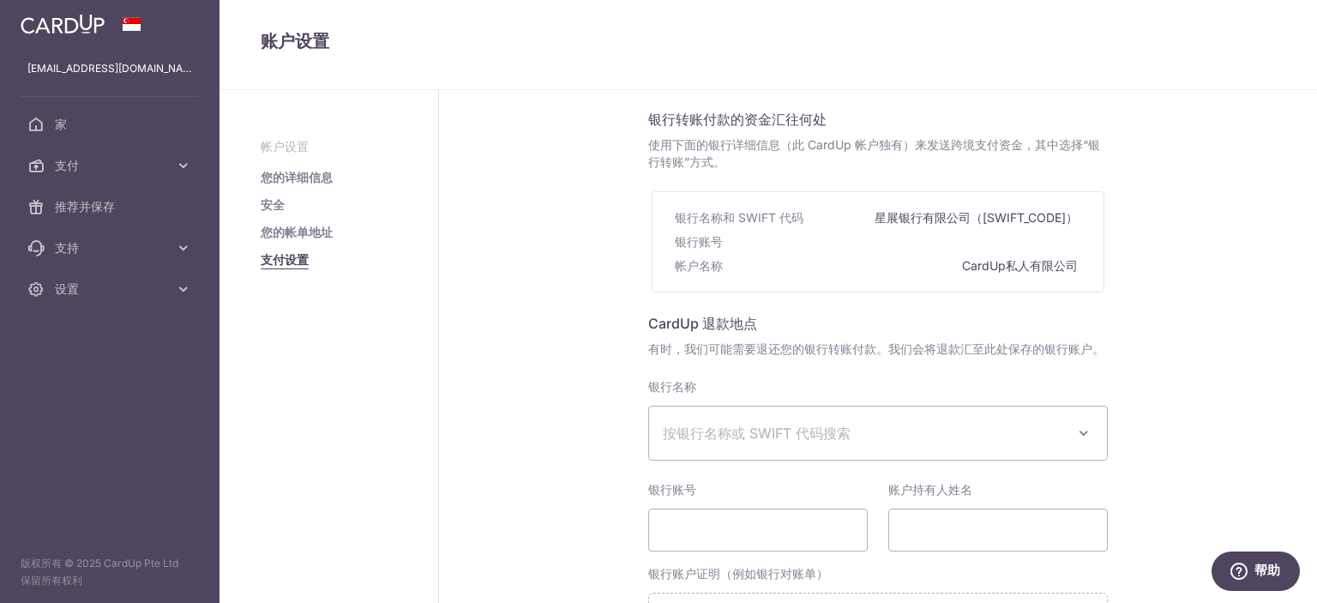
scroll to position [86, 0]
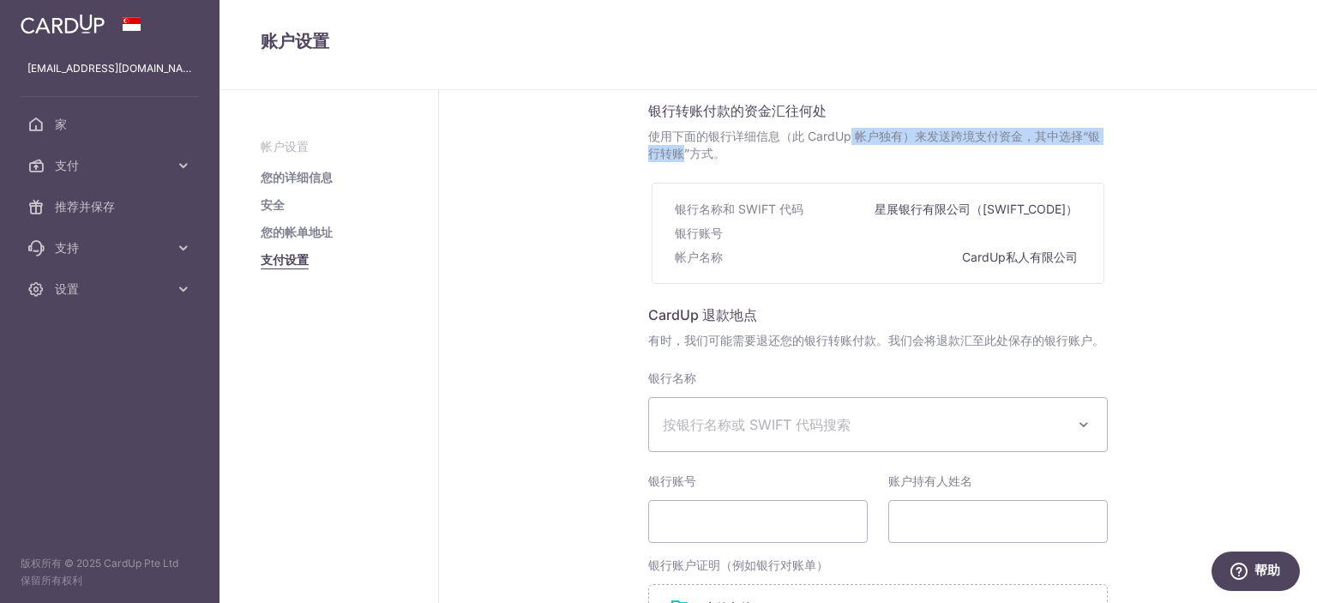
drag, startPoint x: 703, startPoint y: 137, endPoint x: 963, endPoint y: 132, distance: 259.8
click at [963, 132] on font "使用下面的银行详细信息（此 CardUp 帐户独有）来发送跨境支付资金，其中选择“银行转账”方式。" at bounding box center [874, 145] width 452 height 32
click at [994, 136] on font "使用下面的银行详细信息（此 CardUp 帐户独有）来发送跨境支付资金，其中选择“银行转账”方式。" at bounding box center [874, 145] width 452 height 32
click at [665, 157] on font "使用下面的银行详细信息（此 CardUp 帐户独有）来发送跨境支付资金，其中选择“银行转账”方式。" at bounding box center [874, 145] width 452 height 32
drag, startPoint x: 689, startPoint y: 143, endPoint x: 998, endPoint y: 136, distance: 308.7
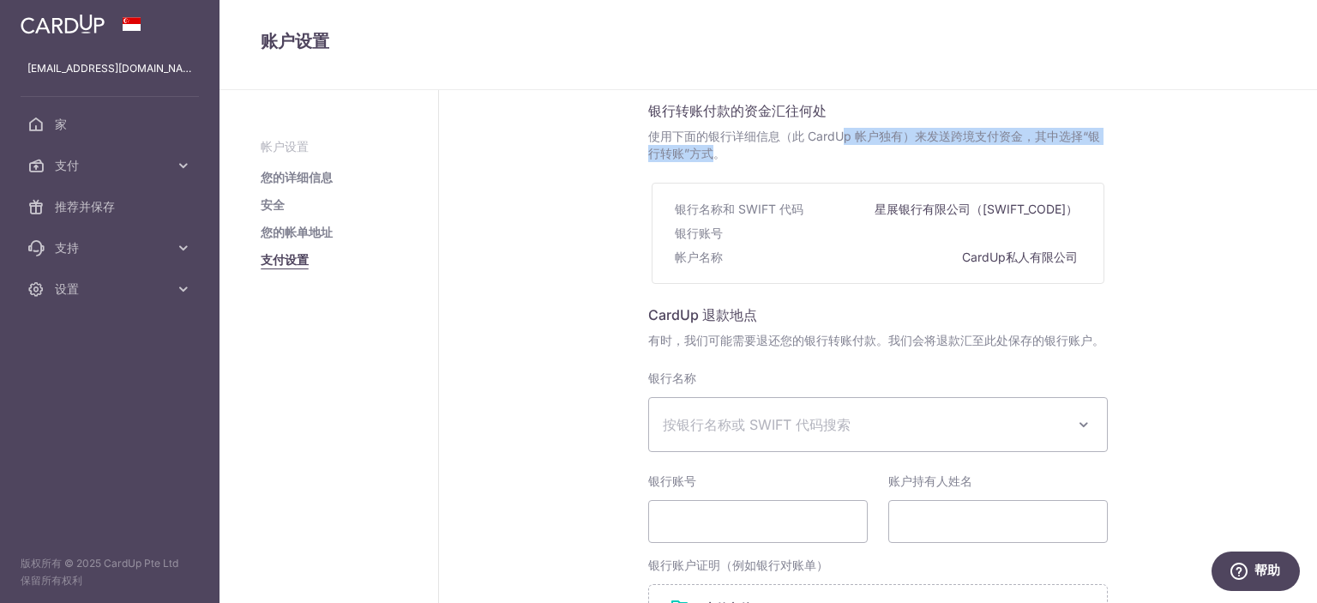
click at [998, 136] on span "使用下面的银行详细信息（此 CardUp 帐户独有）来发送跨境支付资金，其中选择“银行转账”方式。" at bounding box center [878, 145] width 460 height 34
click at [1015, 136] on font "使用下面的银行详细信息（此 CardUp 帐户独有）来发送跨境支付资金，其中选择“银行转账”方式。" at bounding box center [874, 145] width 452 height 32
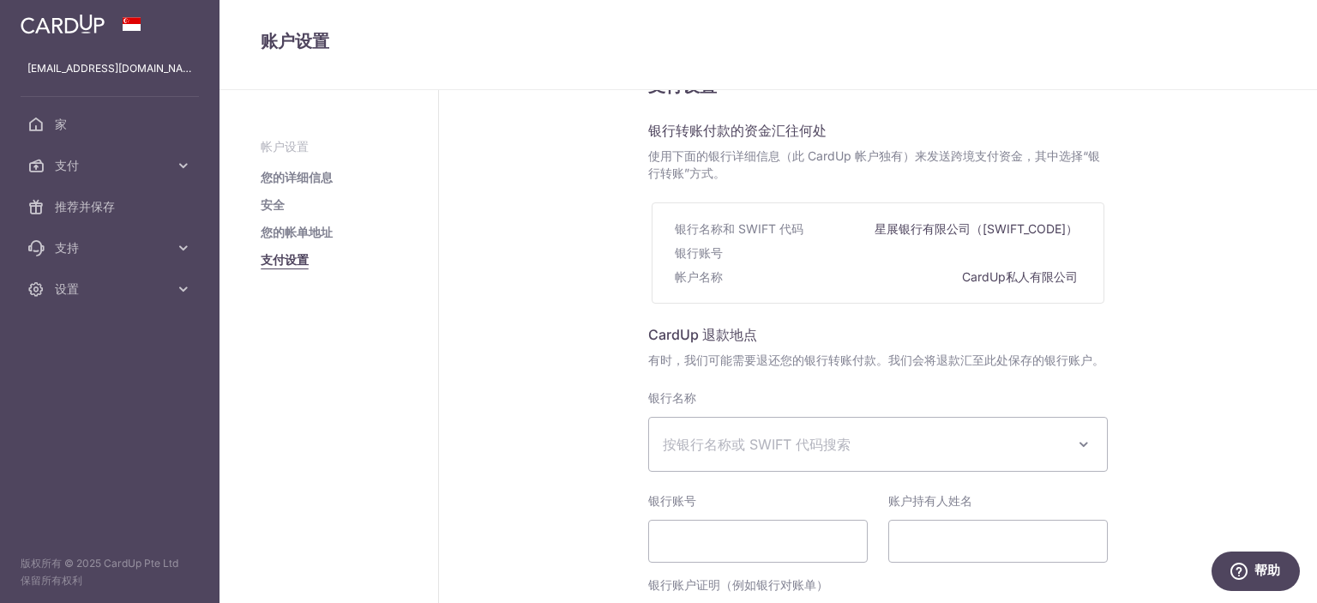
scroll to position [0, 0]
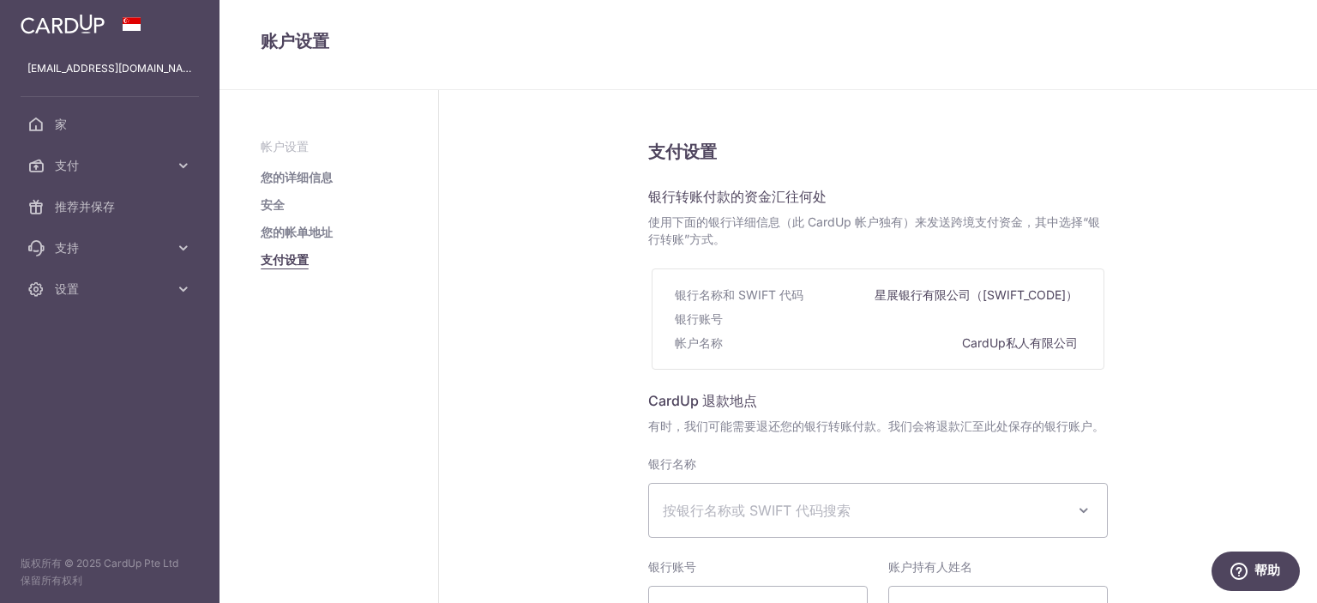
click at [952, 321] on div "银行账号" at bounding box center [878, 319] width 406 height 24
click at [1182, 325] on div "支付设置 银行转账付款的资金汇往何处 使用下面的银行详细信息（此 CardUp 帐户独有）来发送跨境支付资金，其中选择“银行转账”方式。 银行名称和 SWIF…" at bounding box center [878, 506] width 878 height 833
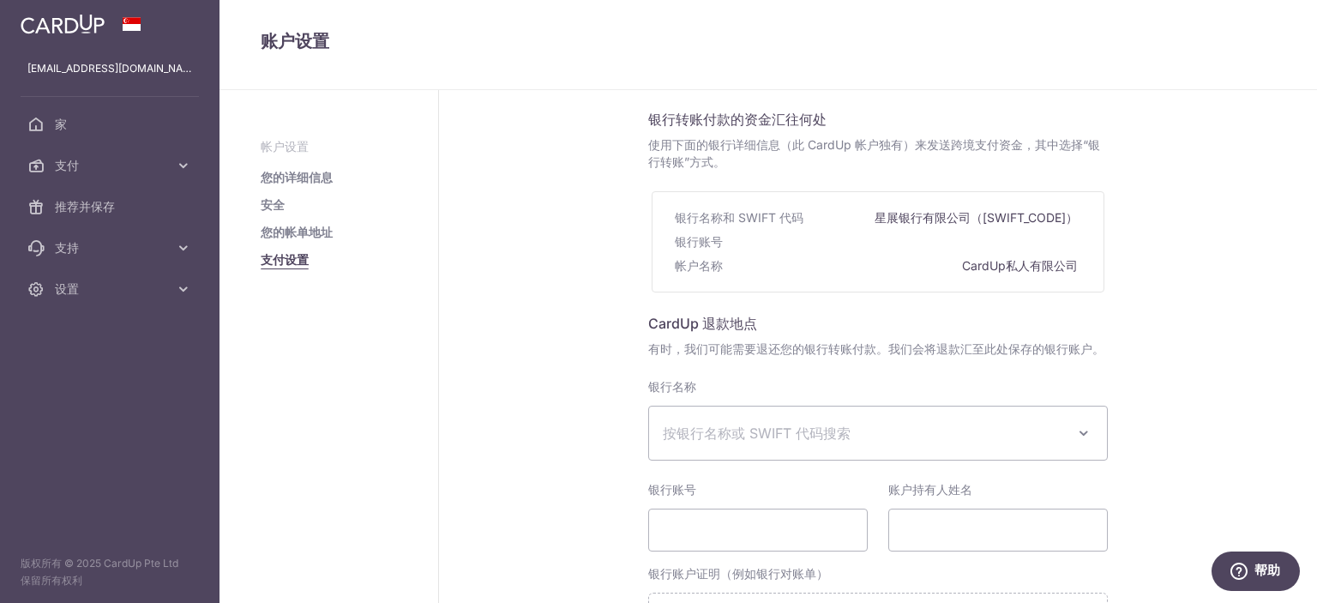
scroll to position [86, 0]
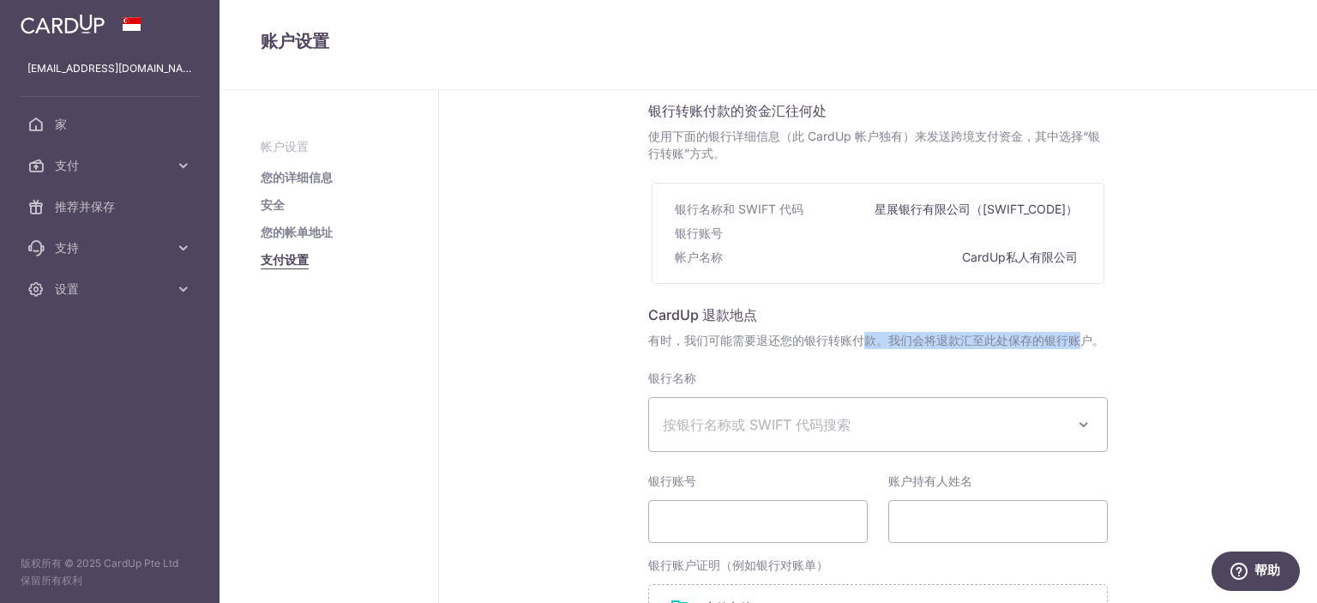
drag, startPoint x: 778, startPoint y: 339, endPoint x: 996, endPoint y: 334, distance: 218.7
click at [996, 334] on font "有时，我们可能需要退还您的银行转账付款。我们会将退款汇至此处保存的银行账户。" at bounding box center [876, 340] width 456 height 15
click at [1053, 337] on font "有时，我们可能需要退还您的银行转账付款。我们会将退款汇至此处保存的银行账户。" at bounding box center [876, 340] width 456 height 15
drag, startPoint x: 977, startPoint y: 344, endPoint x: 1111, endPoint y: 338, distance: 133.9
click at [1111, 338] on div "支付设置 银行转账付款的资金汇往何处 使用下面的银行详细信息（此 CardUp 帐户独有）来发送跨境支付资金，其中选择“银行转账”方式。 银行名称和 SWIF…" at bounding box center [878, 420] width 878 height 833
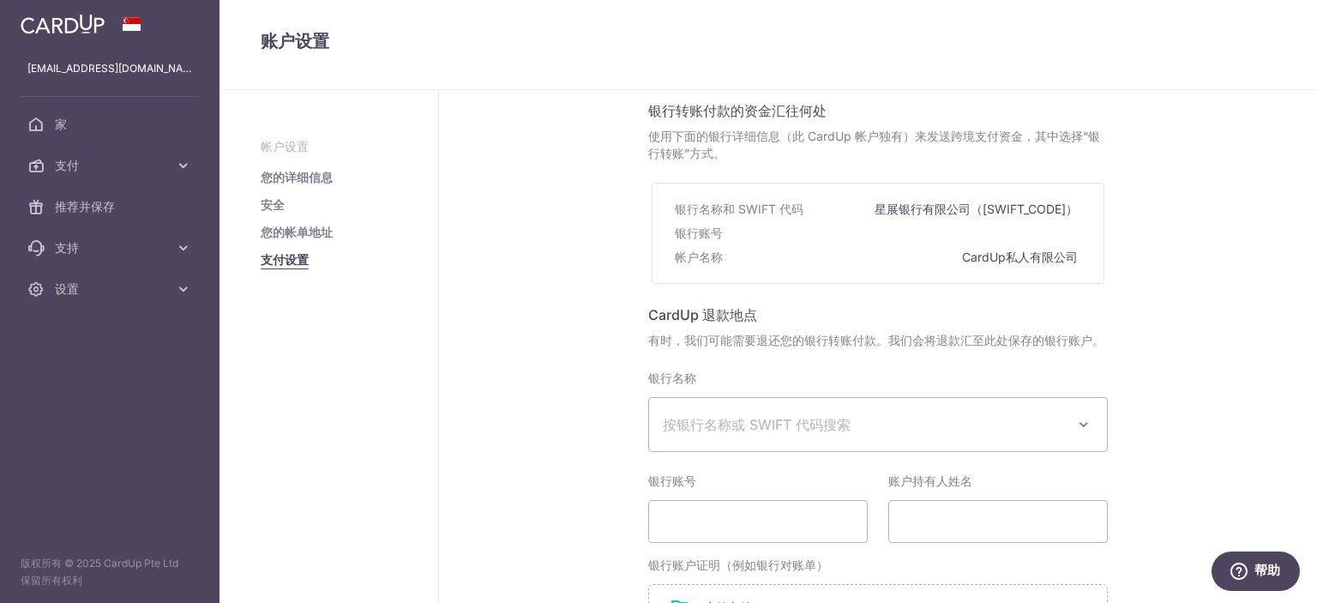
click at [1183, 347] on div "支付设置 银行转账付款的资金汇往何处 使用下面的银行详细信息（此 CardUp 帐户独有）来发送跨境支付资金，其中选择“银行转账”方式。 银行名称和 SWIF…" at bounding box center [878, 420] width 878 height 833
click at [305, 236] on font "您的帐单地址" at bounding box center [297, 232] width 72 height 15
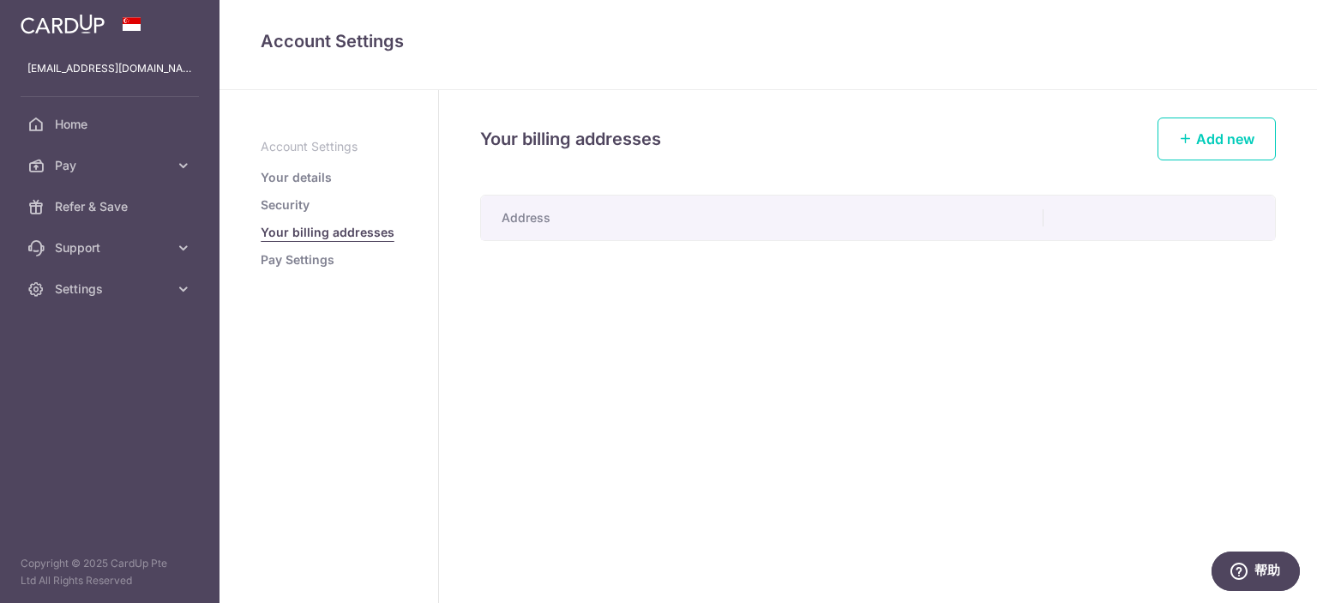
click at [307, 201] on link "Security" at bounding box center [285, 204] width 49 height 17
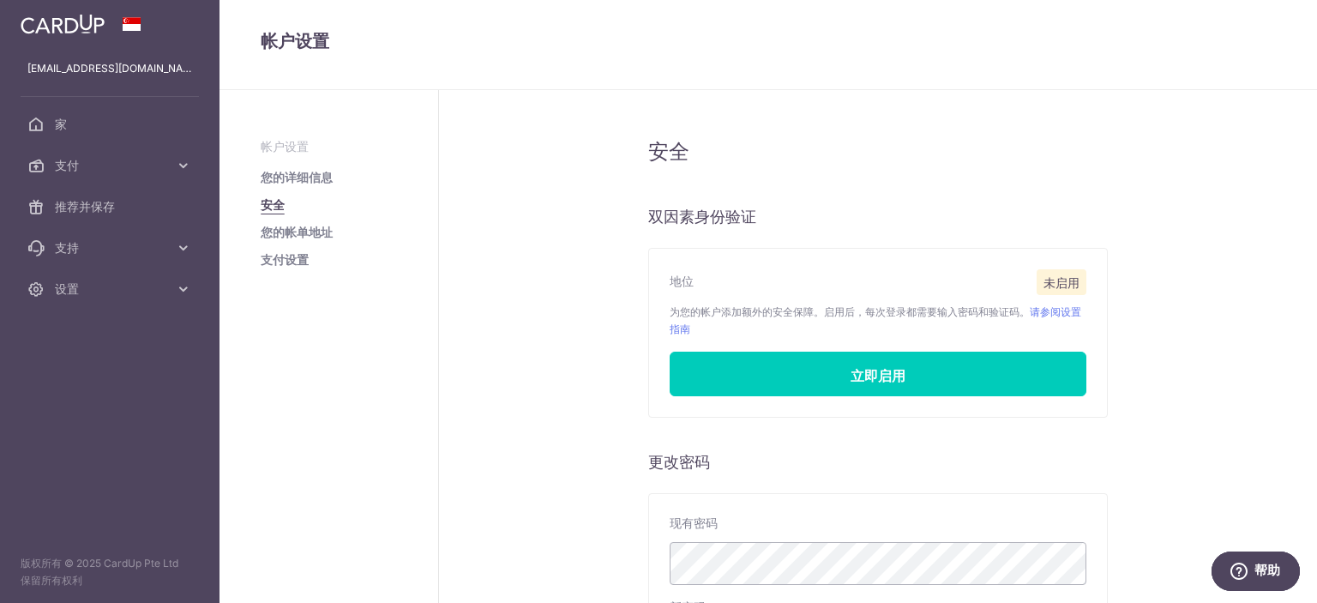
click at [304, 177] on font "您的详细信息" at bounding box center [297, 177] width 72 height 15
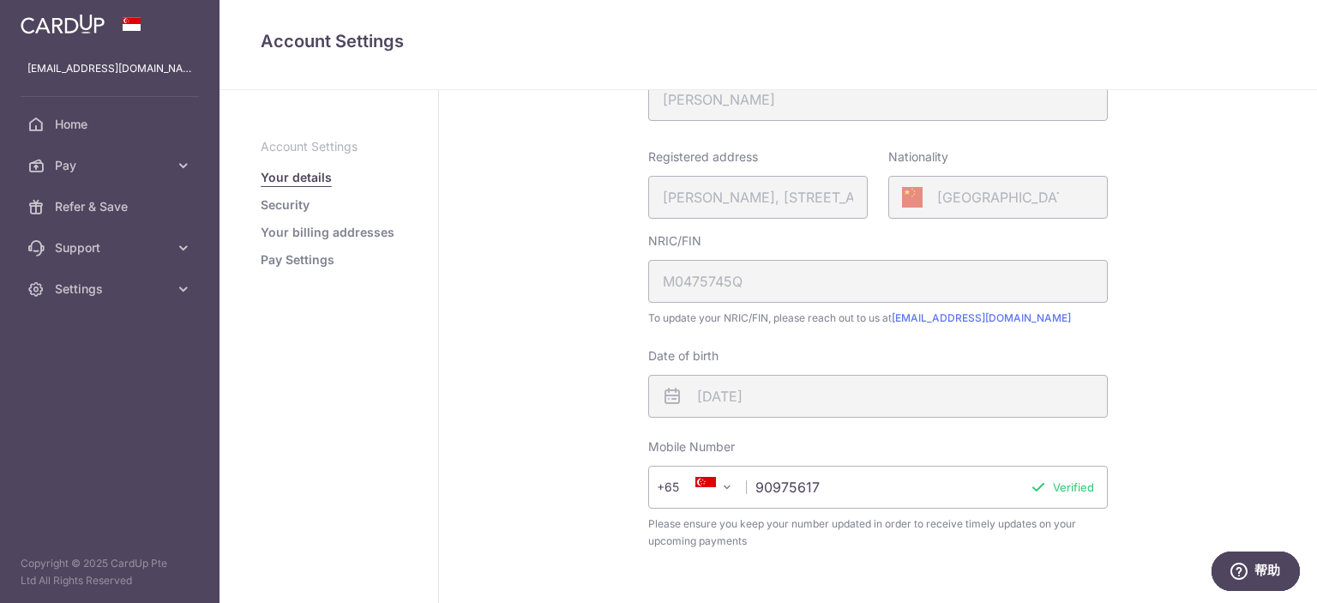
scroll to position [257, 0]
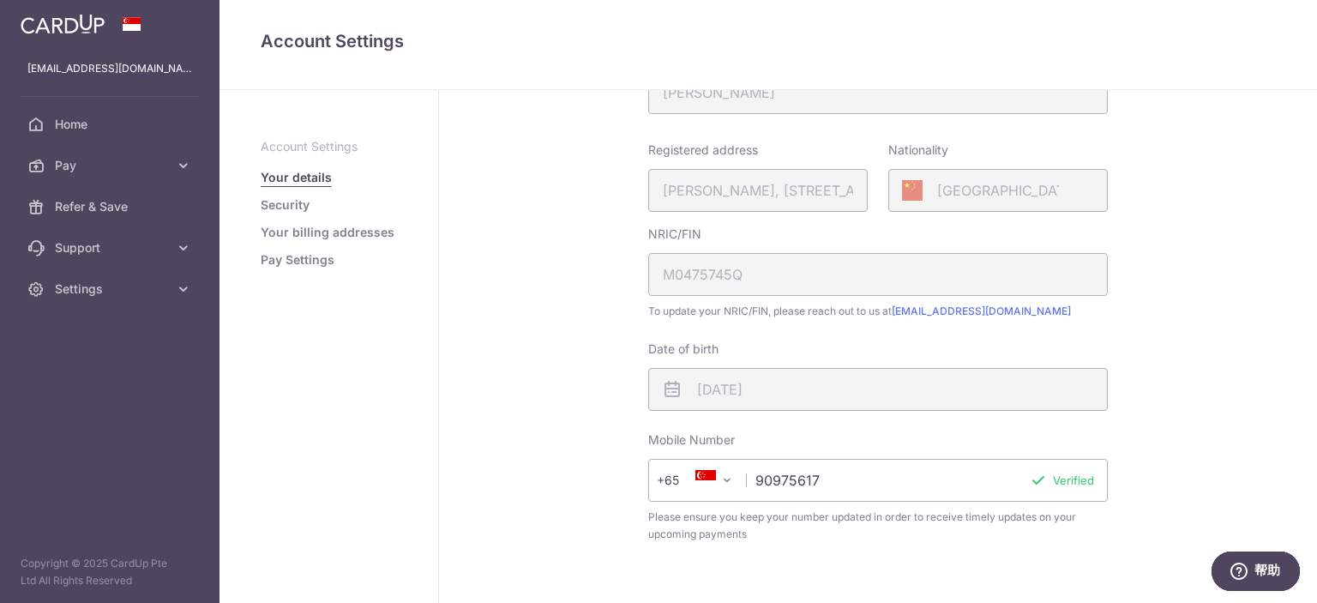
click at [693, 265] on div "NRIC/FIN M0475745Q" at bounding box center [878, 260] width 460 height 70
click at [1224, 400] on div "My Details First name Yanchen Last name Chen Please confirm your first and last…" at bounding box center [878, 338] width 878 height 1010
click at [99, 140] on link "Home" at bounding box center [109, 124] width 219 height 41
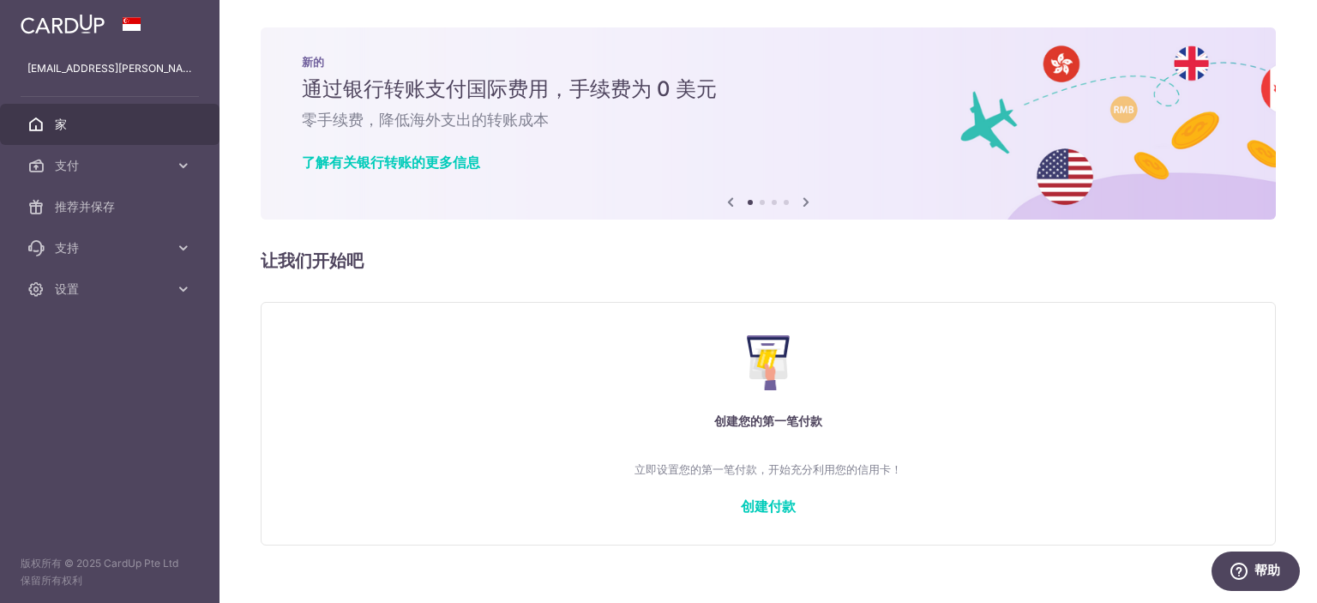
drag, startPoint x: 335, startPoint y: 124, endPoint x: 472, endPoint y: 118, distance: 136.5
click at [472, 118] on font "零手续费，降低海外支出的转账成本" at bounding box center [425, 120] width 247 height 18
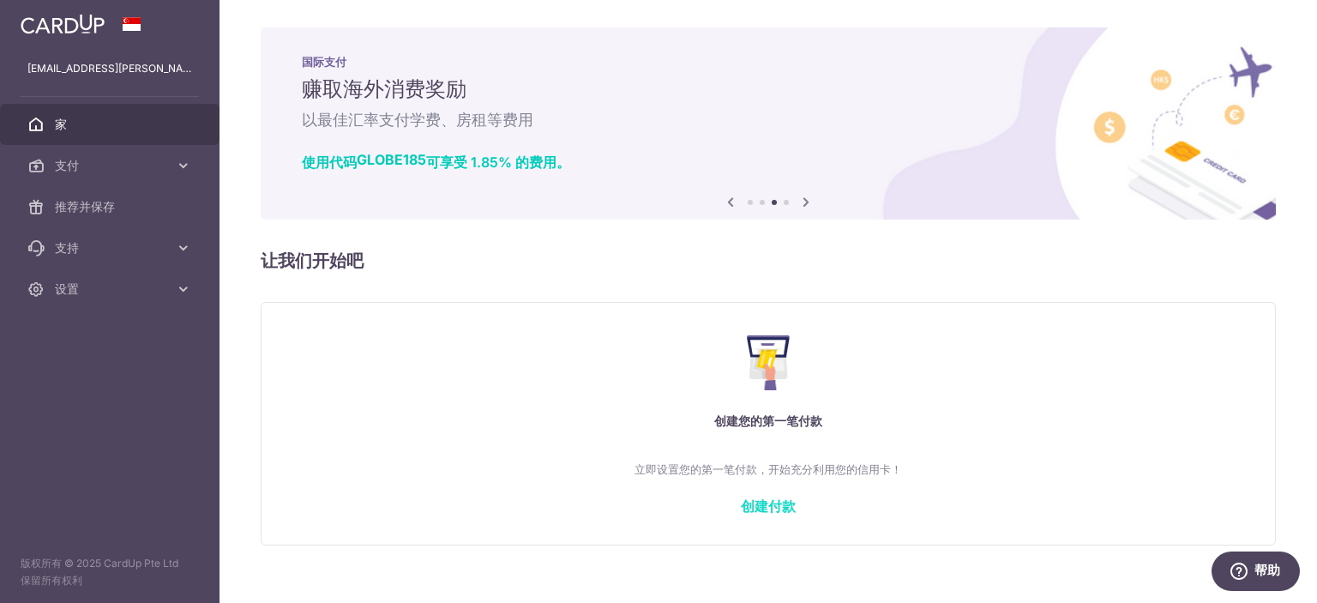
click at [772, 503] on font "创建付款" at bounding box center [768, 504] width 55 height 17
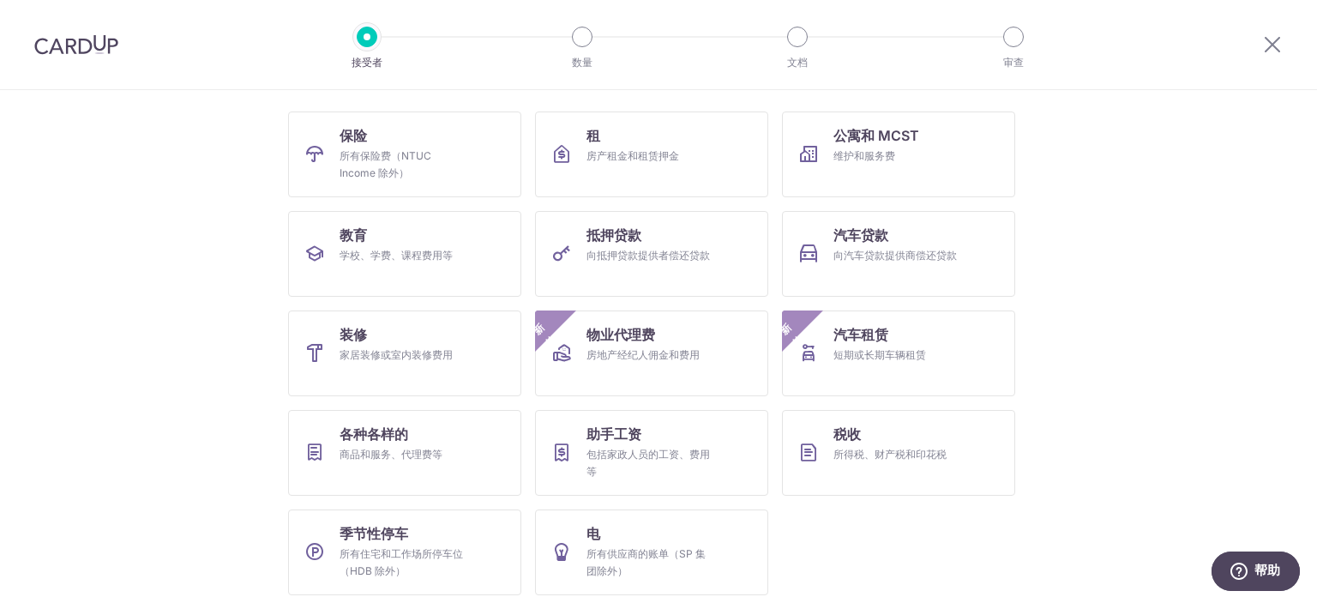
scroll to position [164, 0]
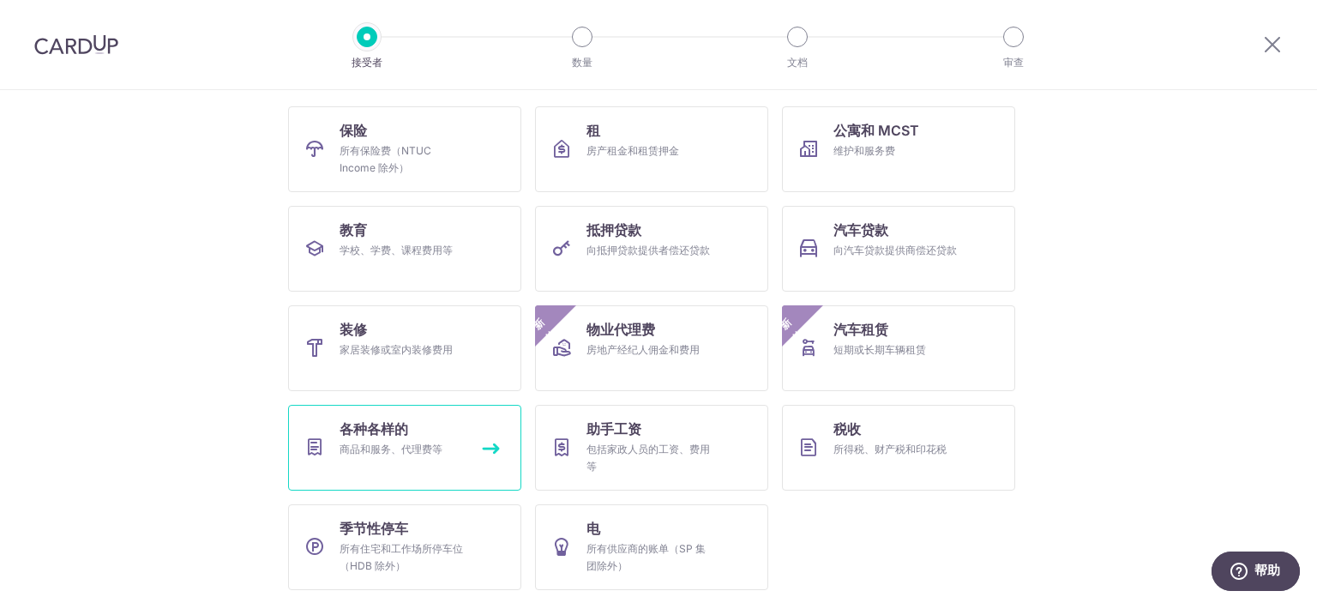
click at [403, 448] on font "商品和服务、代理费等" at bounding box center [391, 448] width 103 height 13
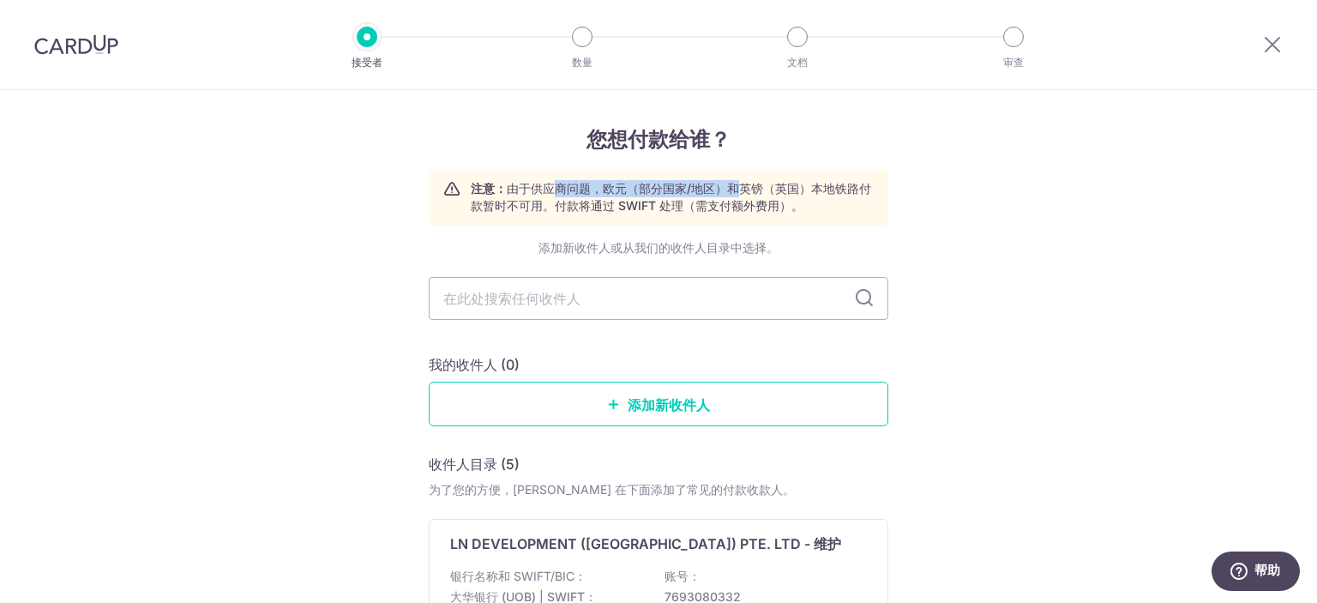
drag, startPoint x: 544, startPoint y: 184, endPoint x: 731, endPoint y: 180, distance: 187.0
click at [731, 180] on p "注意： 由于供应商问题，欧元（部分国家/地区）和英镑（英国）本地铁路付款暂时不可用。付款将通过 SWIFT 处理（需支付额外费用）。" at bounding box center [672, 197] width 403 height 34
click at [840, 184] on font "由于供应商问题，欧元（部分国家/地区）和英镑（英国）本地铁路付款暂时不可用。付款将通过 SWIFT 处理（需支付额外费用）。" at bounding box center [671, 197] width 400 height 32
click at [1259, 50] on div at bounding box center [1272, 44] width 89 height 89
click at [1266, 45] on icon at bounding box center [1272, 43] width 21 height 21
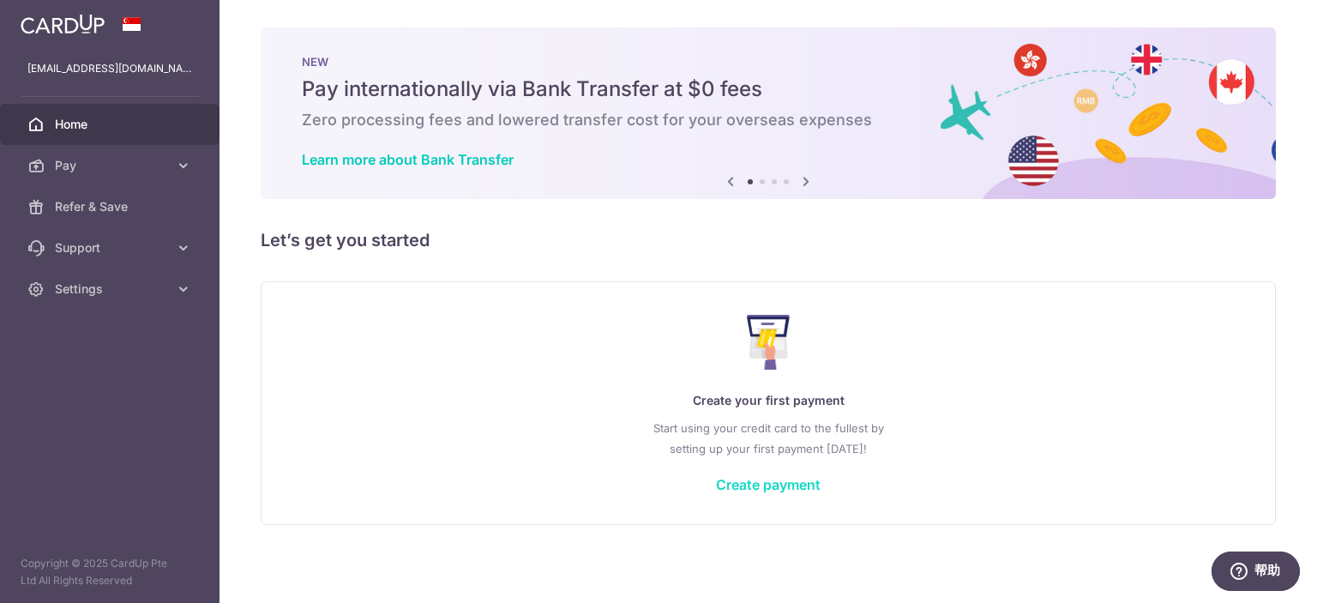
click at [776, 476] on link "Create payment" at bounding box center [768, 484] width 105 height 17
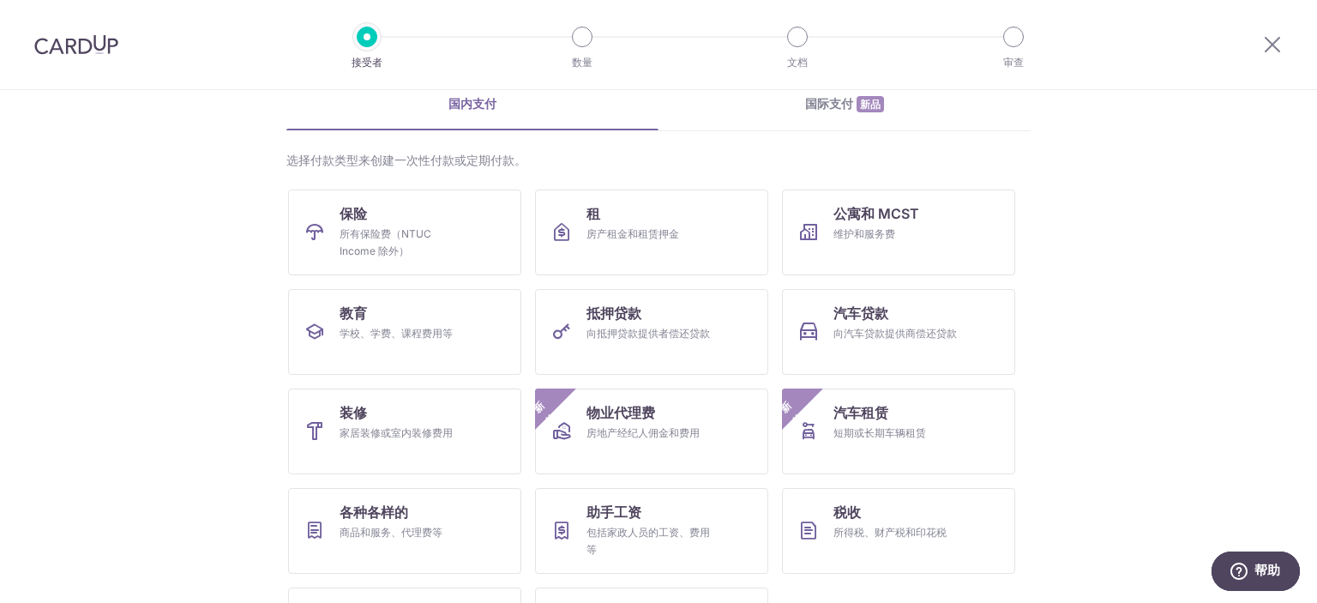
scroll to position [86, 0]
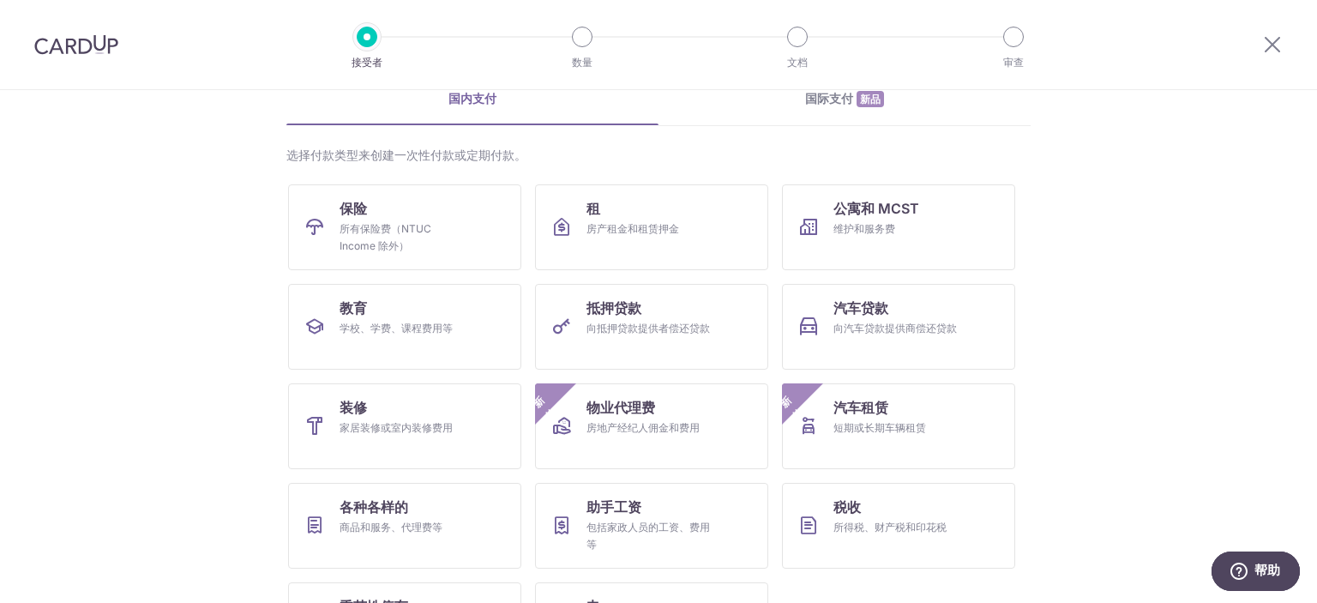
click at [144, 340] on section "您想支付什么费用？ 国内支付 国际支付 新品 选择付款类型来创建一次性付款或定期付款。 保险 所有保险费（NTUC Income 除外） 租 房产租金和租赁押…" at bounding box center [658, 346] width 1317 height 513
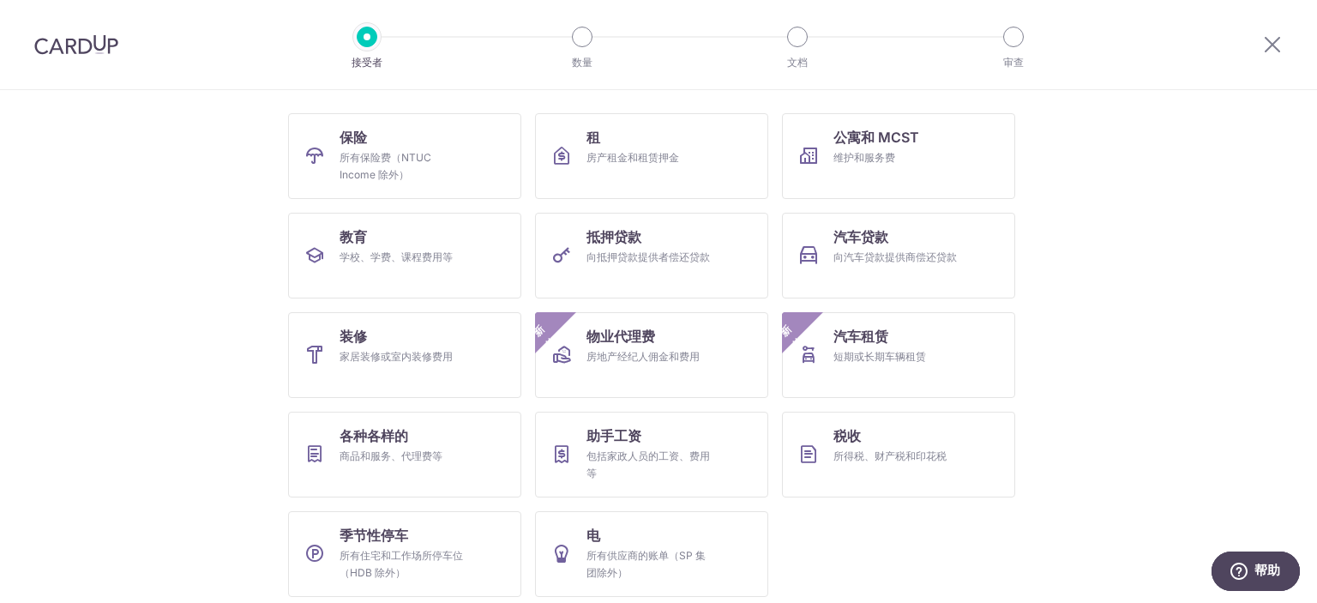
scroll to position [164, 0]
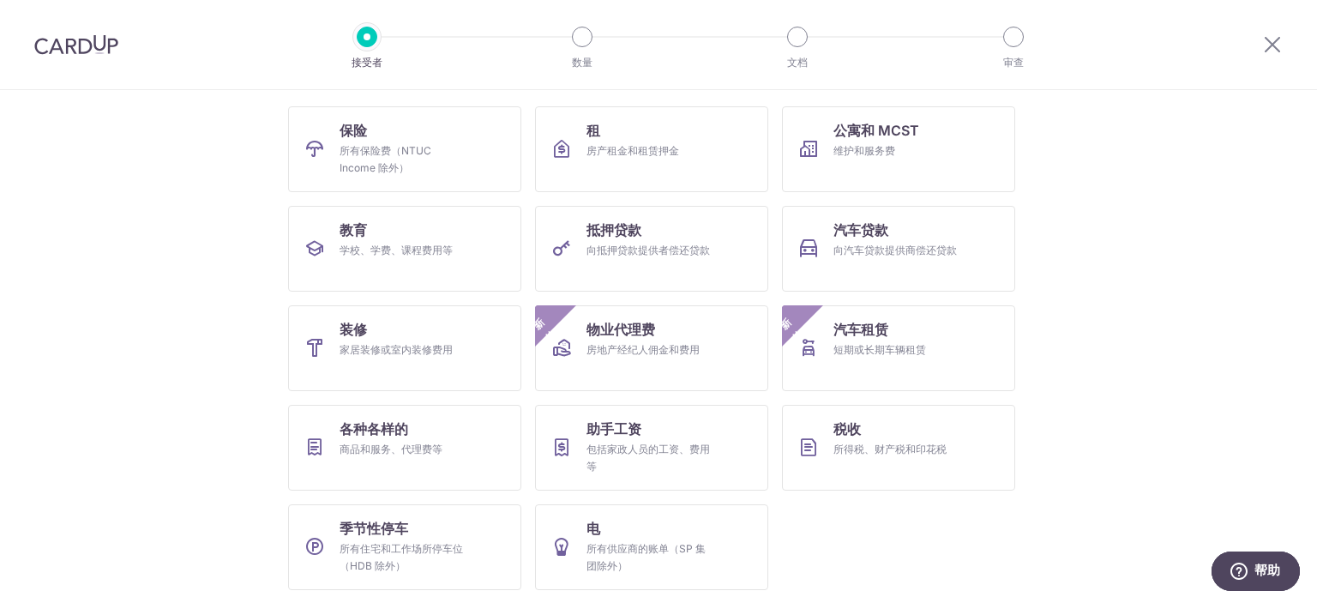
click at [144, 340] on section "您想支付什么费用？ 国内支付 国际支付 新品 选择付款类型来创建一次性付款或定期付款。 保险 所有保险费（NTUC Income 除外） 租 房产租金和租赁押…" at bounding box center [658, 346] width 1317 height 513
click at [146, 351] on section "您想支付什么费用？ 国内支付 国际支付 新品 选择付款类型来创建一次性付款或定期付款。 保险 所有保险费（NTUC Income 除外） 租 房产租金和租赁押…" at bounding box center [658, 346] width 1317 height 513
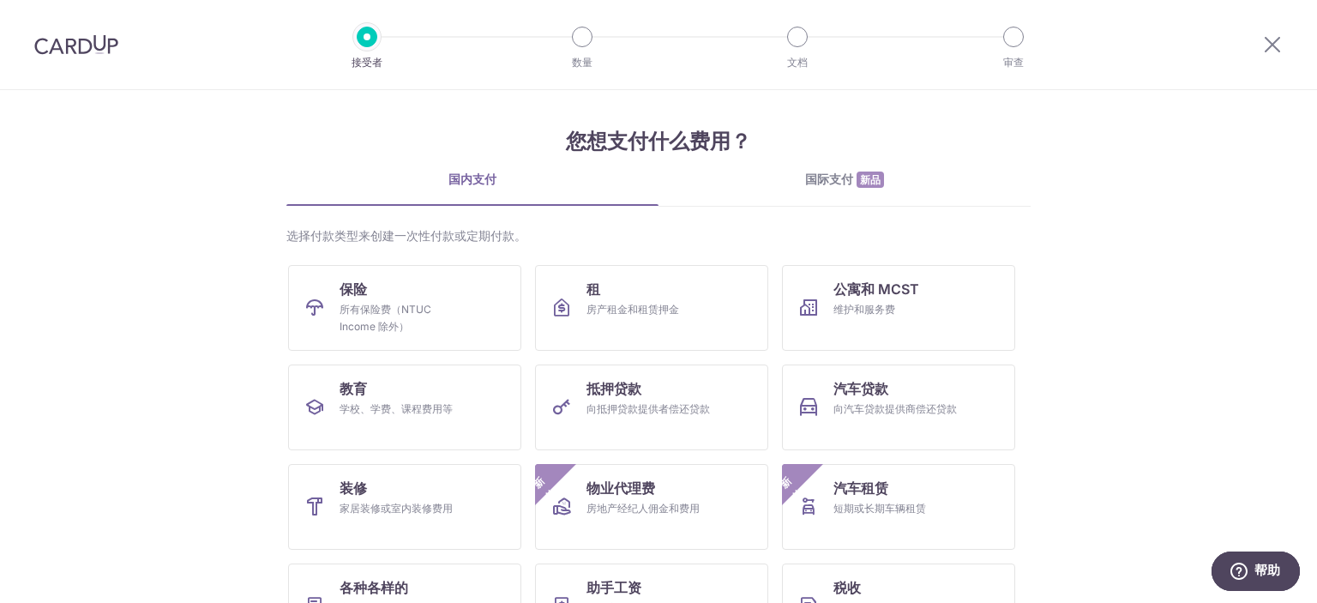
scroll to position [0, 0]
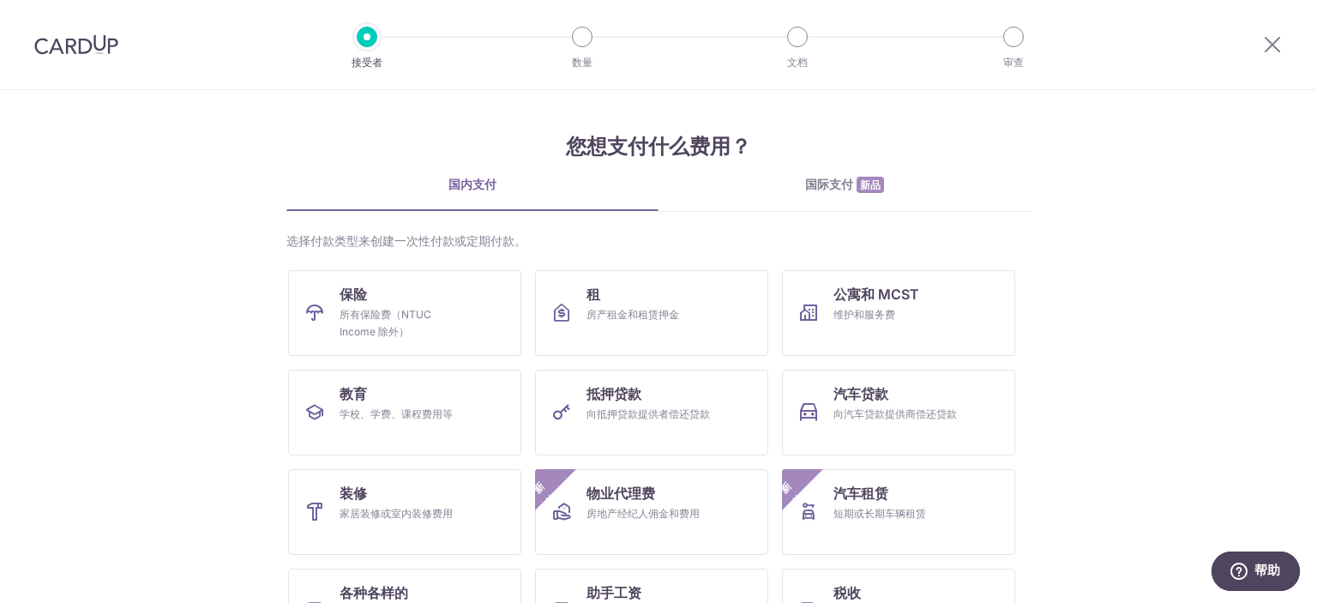
click at [848, 192] on div "国际支付 新品" at bounding box center [844, 185] width 372 height 18
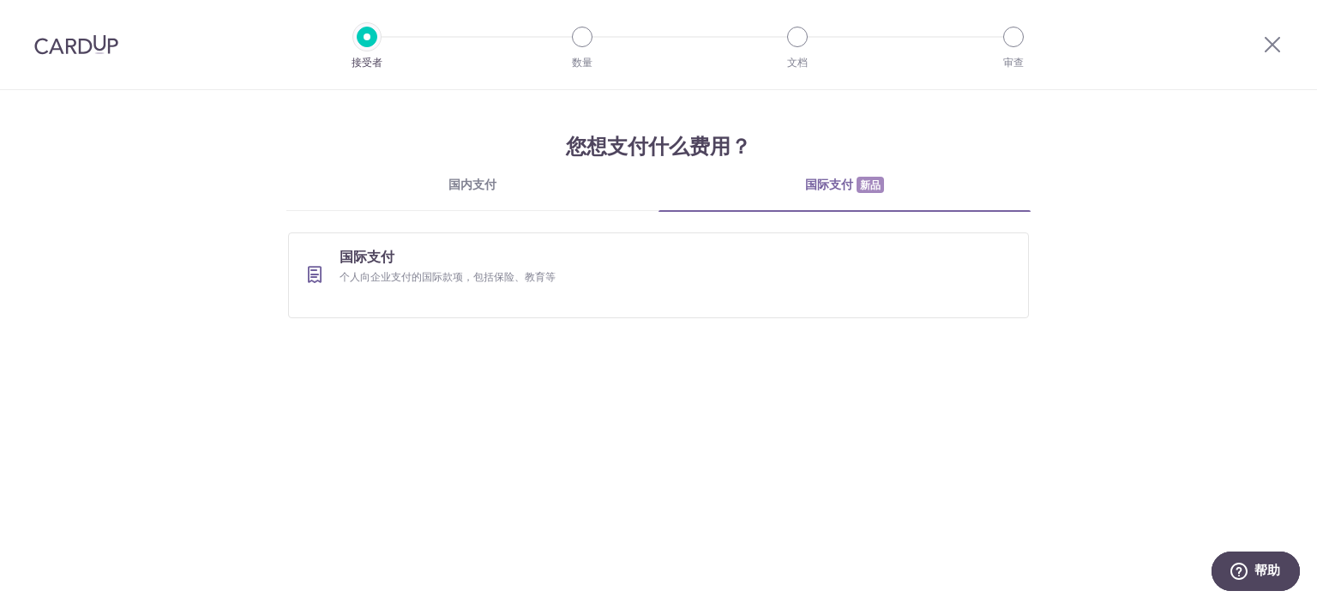
click at [502, 191] on div "国内支付" at bounding box center [472, 184] width 372 height 17
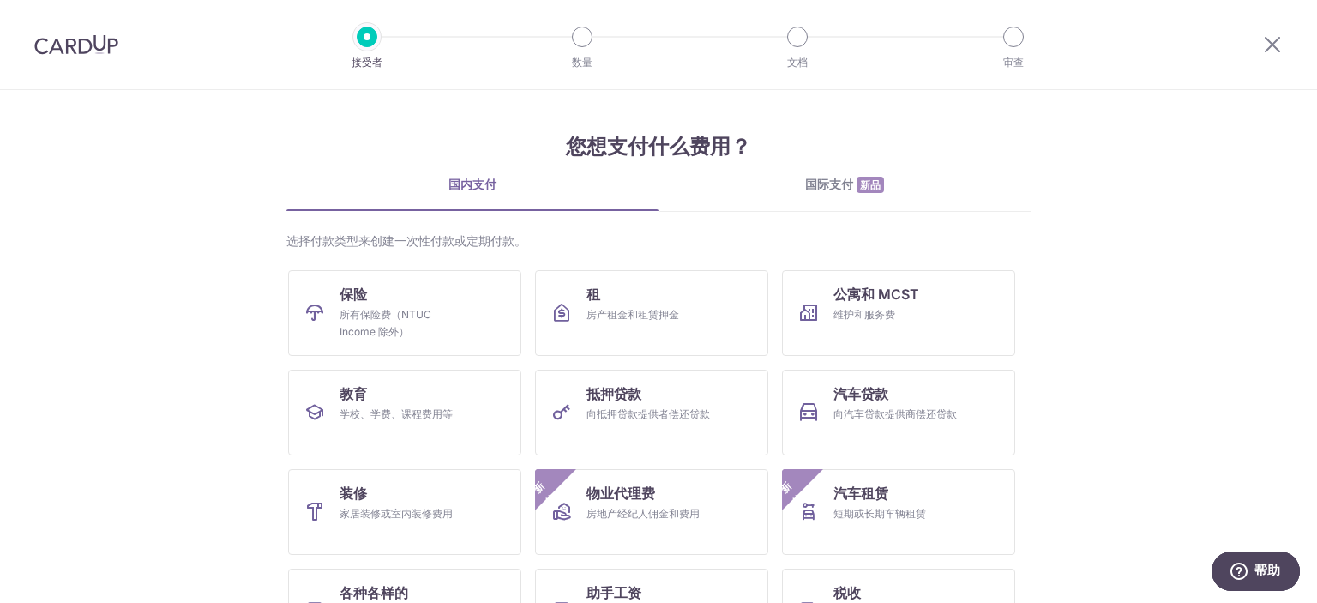
click at [1187, 385] on section "您想支付什么费用？ 国内支付 国际支付 新品 选择付款类型来创建一次性付款或定期付款。 保险 所有保险费（NTUC Income 除外） 租 房产租金和租赁押…" at bounding box center [658, 346] width 1317 height 513
click at [638, 304] on link "租 房产租金和租赁押金" at bounding box center [651, 313] width 233 height 86
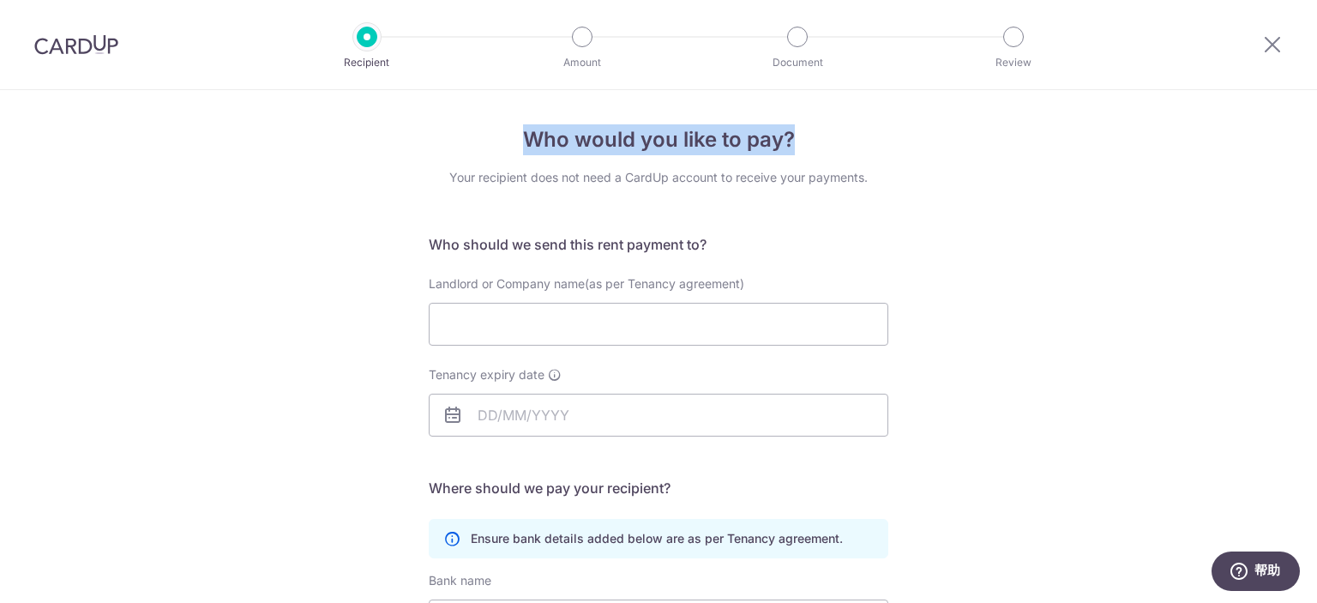
drag, startPoint x: 521, startPoint y: 140, endPoint x: 851, endPoint y: 126, distance: 329.5
click at [851, 126] on h4 "Who would you like to pay?" at bounding box center [659, 139] width 460 height 31
click at [1022, 197] on div "Who would you like to pay? Your recipient does not need a CardUp account to rec…" at bounding box center [658, 498] width 1317 height 816
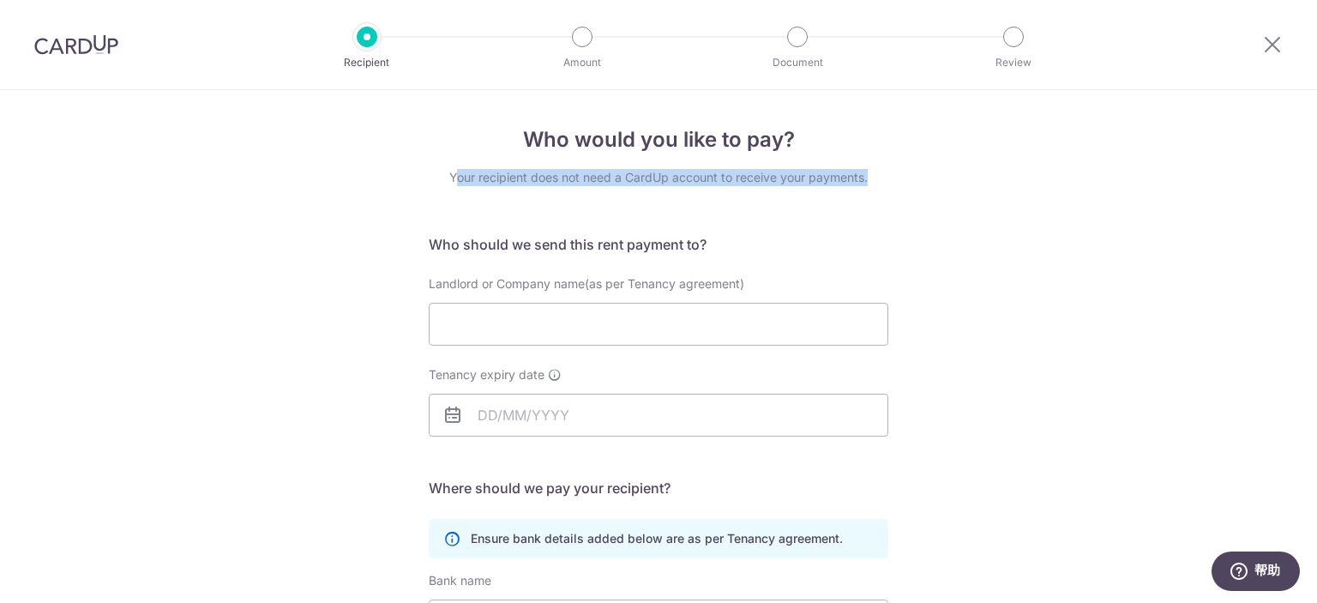
drag, startPoint x: 450, startPoint y: 180, endPoint x: 903, endPoint y: 170, distance: 452.8
click at [902, 170] on div "Who would you like to pay? Your recipient does not need a CardUp account to rec…" at bounding box center [658, 498] width 1317 height 816
click at [1018, 238] on div "Who would you like to pay? Your recipient does not need a CardUp account to rec…" at bounding box center [658, 498] width 1317 height 816
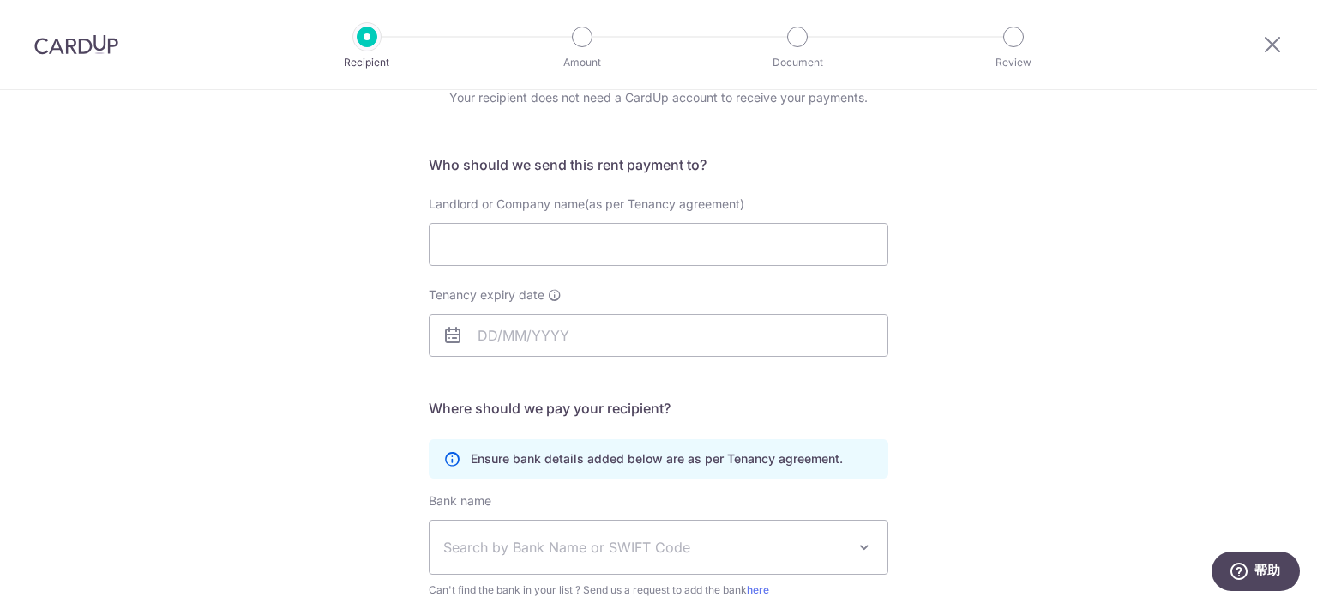
scroll to position [86, 0]
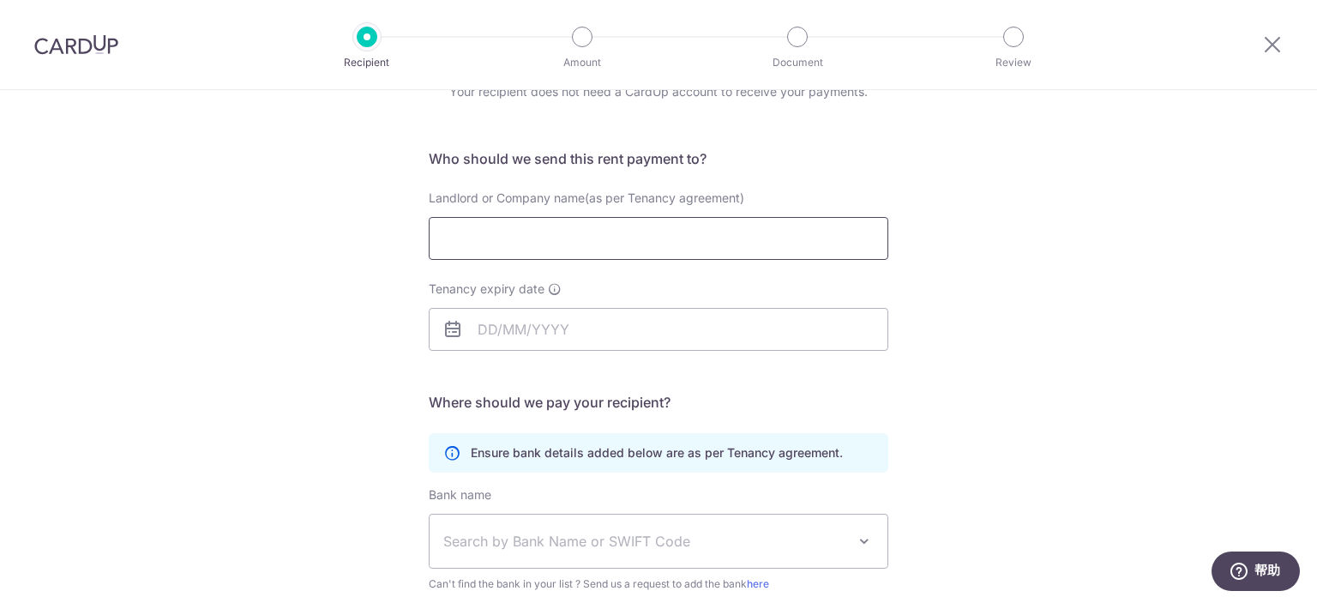
click at [631, 246] on input "Landlord or Company name(as per Tenancy agreement)" at bounding box center [659, 238] width 460 height 43
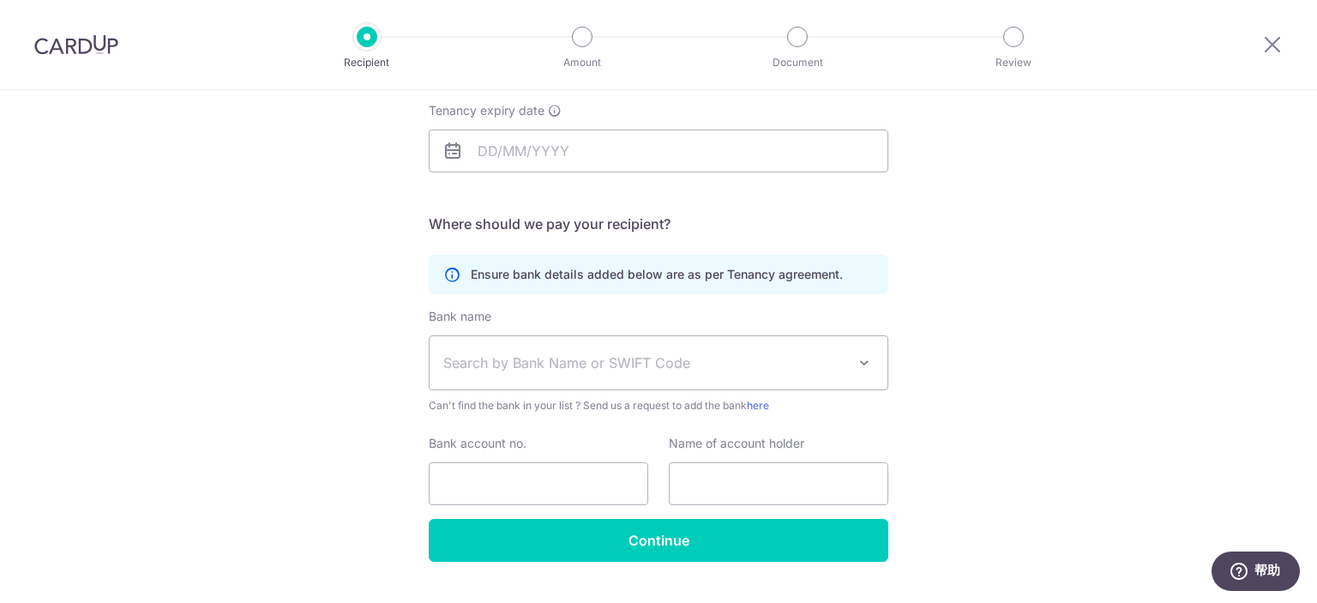
scroll to position [302, 0]
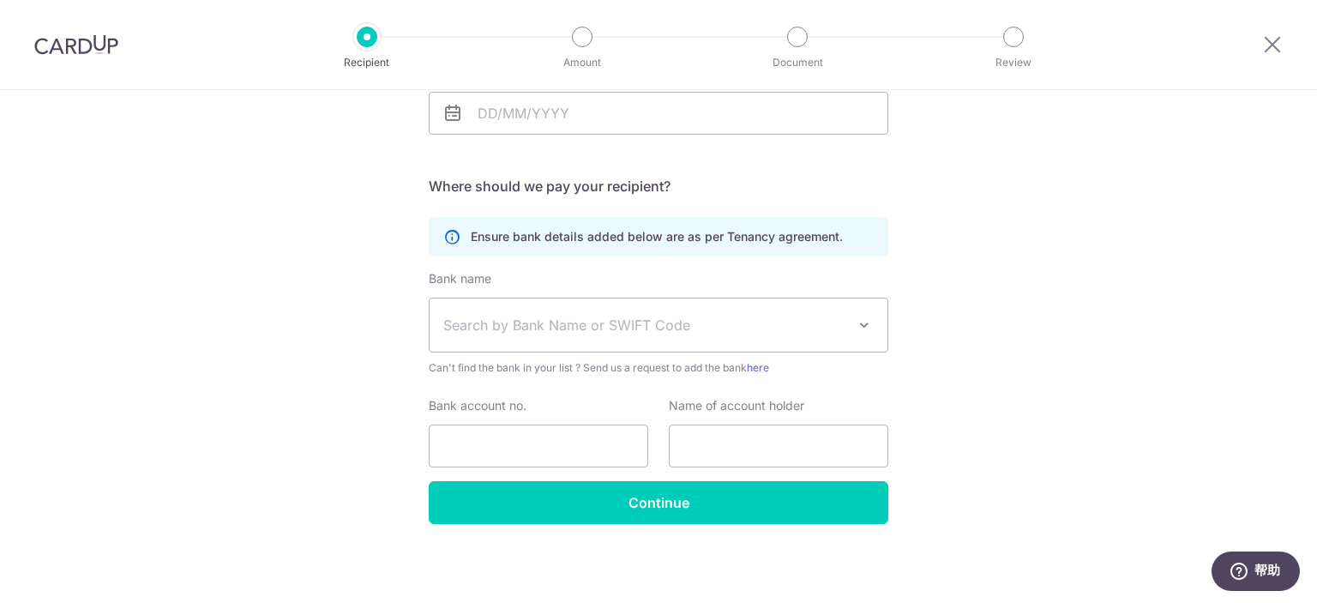
click at [561, 322] on span "Search by Bank Name or SWIFT Code" at bounding box center [644, 325] width 403 height 21
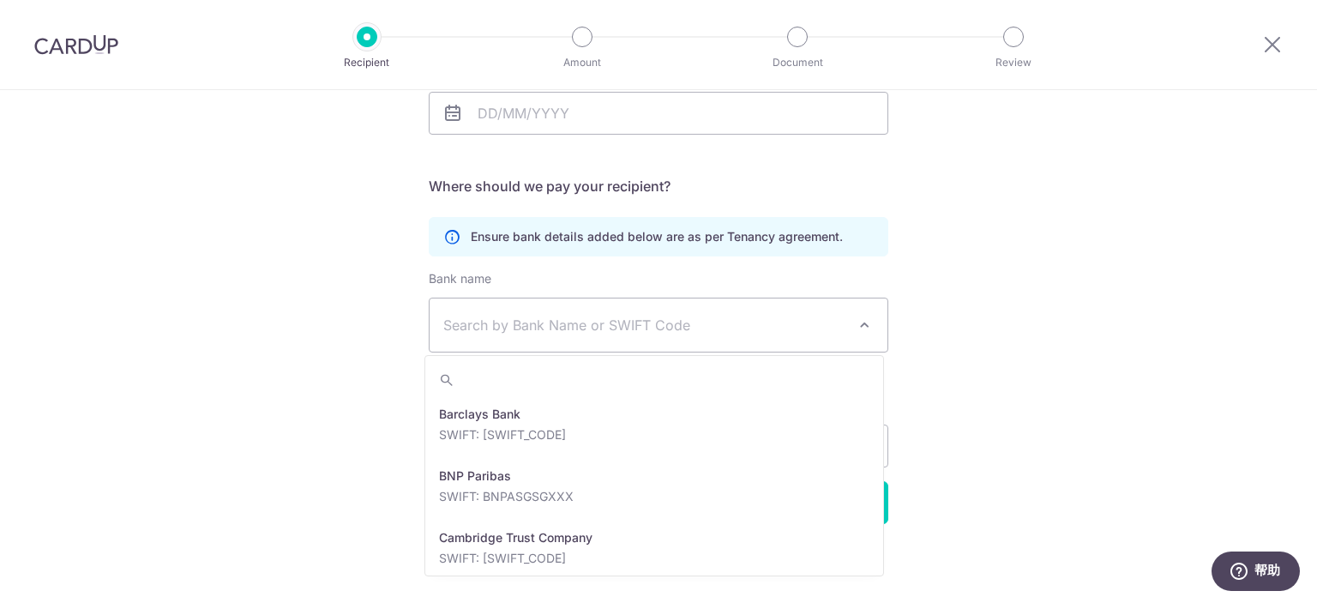
scroll to position [514, 0]
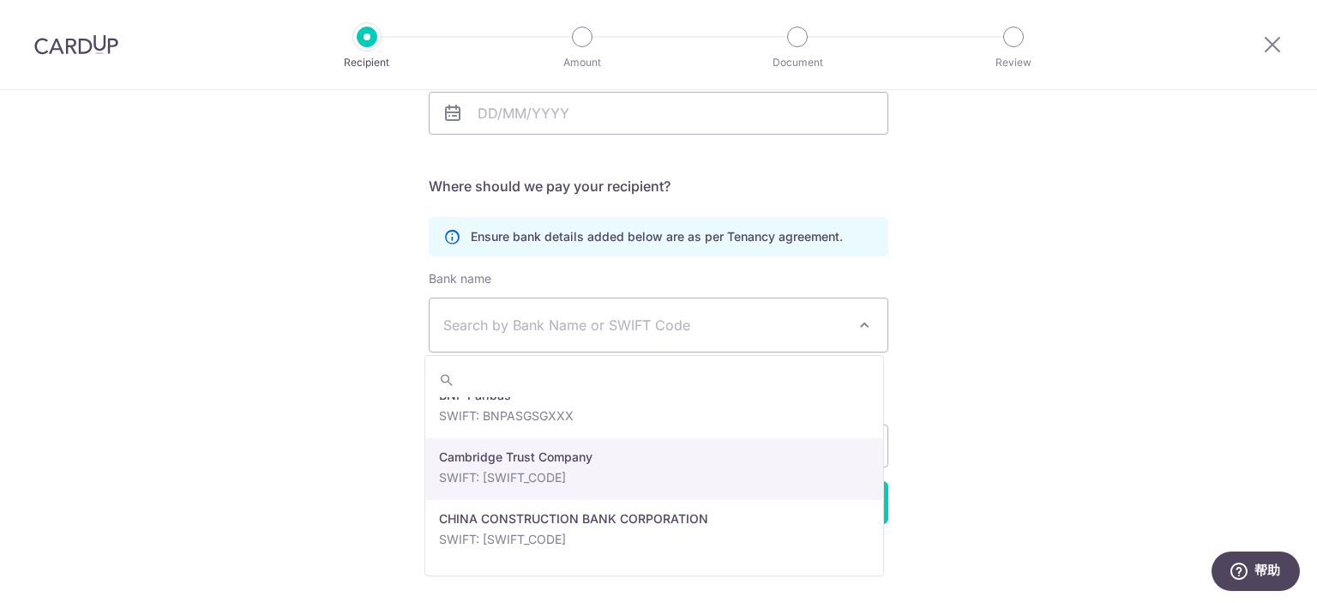
click at [355, 434] on div "Who would you like to pay? Your recipient does not need a CardUp account to rec…" at bounding box center [658, 196] width 1317 height 816
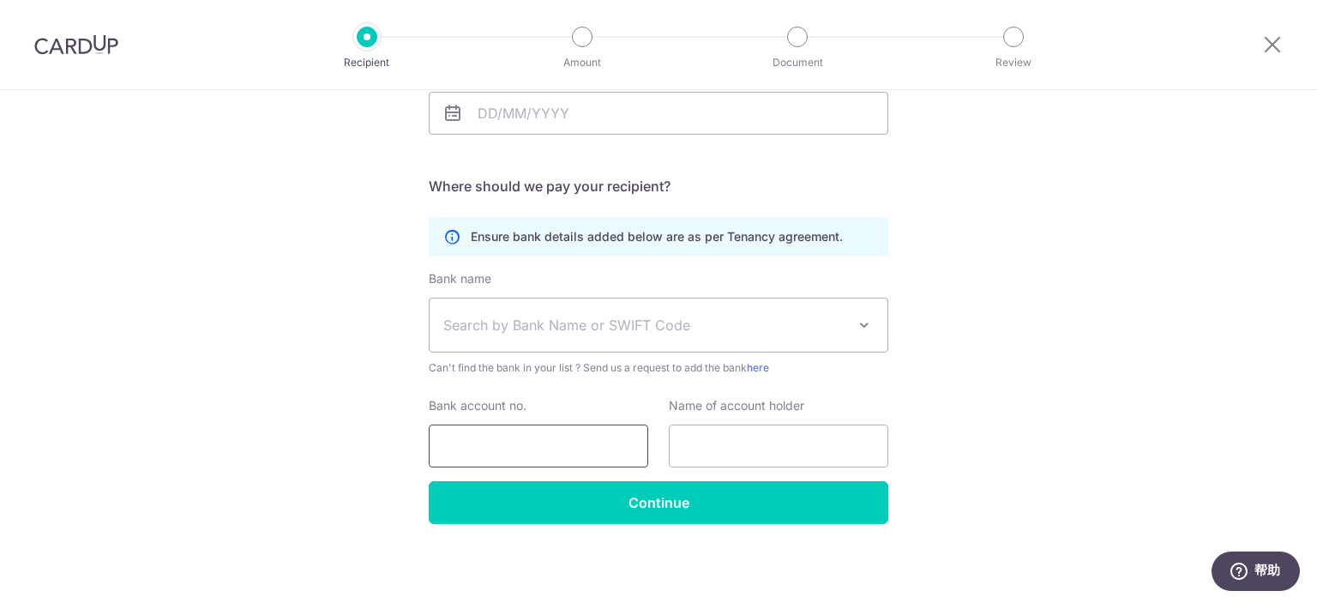
click at [506, 441] on input "Bank account no." at bounding box center [538, 445] width 219 height 43
click at [704, 441] on input "text" at bounding box center [778, 445] width 219 height 43
click at [1038, 426] on div "Who would you like to pay? Your recipient does not need a CardUp account to rec…" at bounding box center [658, 196] width 1317 height 816
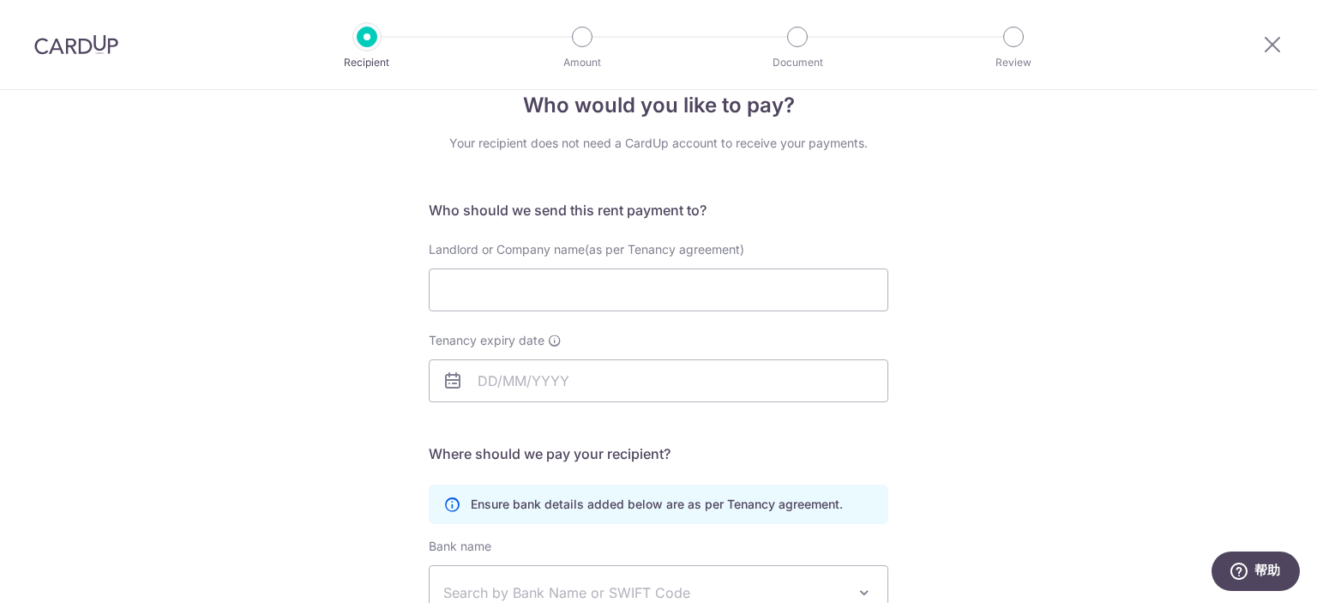
scroll to position [0, 0]
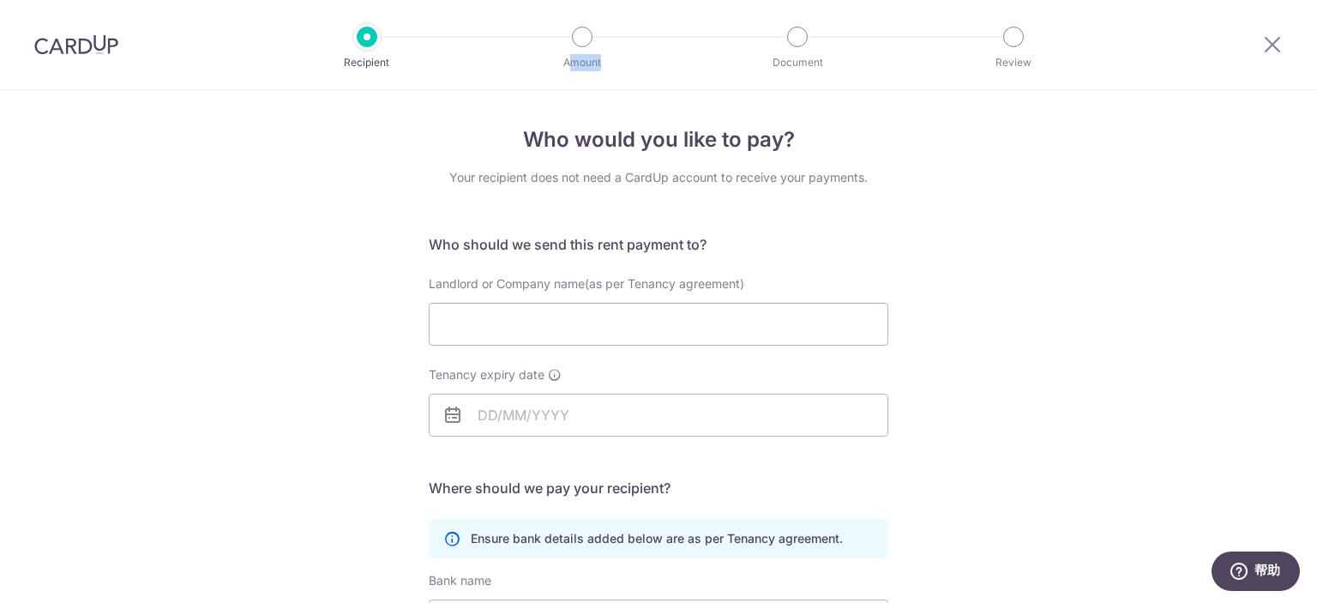
drag, startPoint x: 573, startPoint y: 61, endPoint x: 600, endPoint y: 63, distance: 27.6
click at [600, 63] on p "Amount" at bounding box center [582, 62] width 127 height 17
click at [789, 70] on p "Document" at bounding box center [797, 62] width 127 height 17
drag, startPoint x: 772, startPoint y: 62, endPoint x: 823, endPoint y: 62, distance: 51.4
click at [823, 62] on p "Document" at bounding box center [797, 62] width 127 height 17
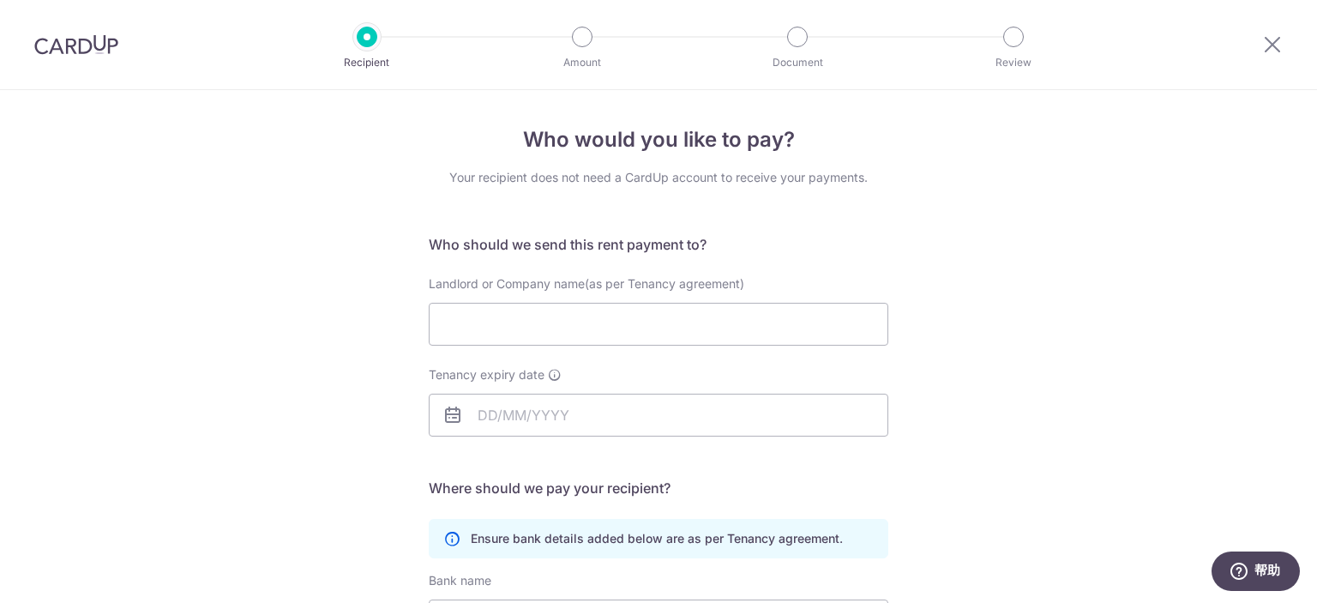
click at [918, 85] on div "Recipient Amount Document Review" at bounding box center [690, 44] width 736 height 89
drag, startPoint x: 1001, startPoint y: 61, endPoint x: 1042, endPoint y: 62, distance: 41.2
click at [1042, 62] on p "Review" at bounding box center [1013, 62] width 127 height 17
click at [1081, 120] on div "Who would you like to pay? Your recipient does not need a CardUp account to rec…" at bounding box center [658, 498] width 1317 height 816
